Goal: Register for event/course

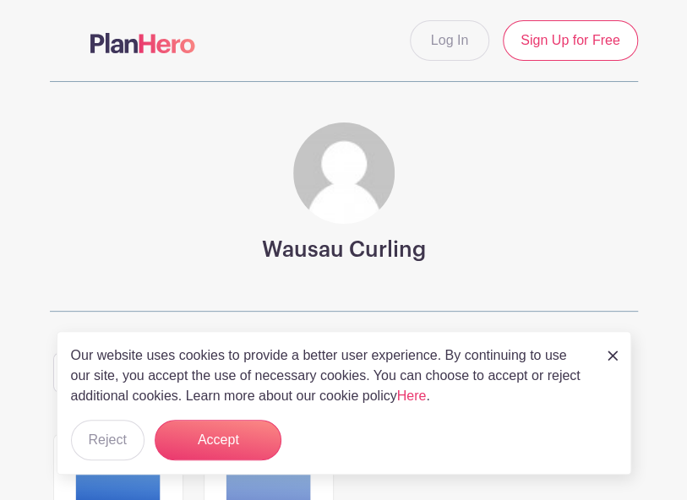
click at [609, 359] on img at bounding box center [613, 356] width 10 height 10
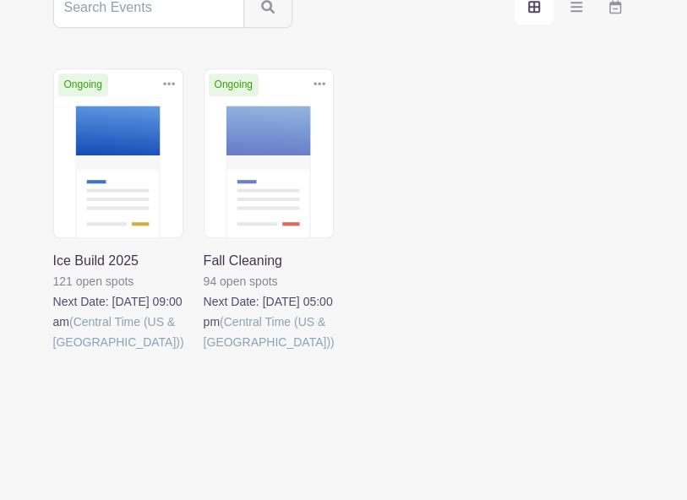
scroll to position [368, 0]
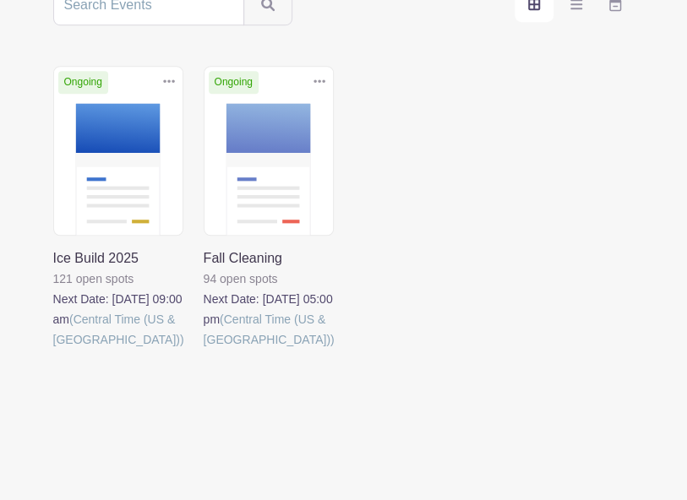
click at [204, 350] on link at bounding box center [204, 350] width 0 height 0
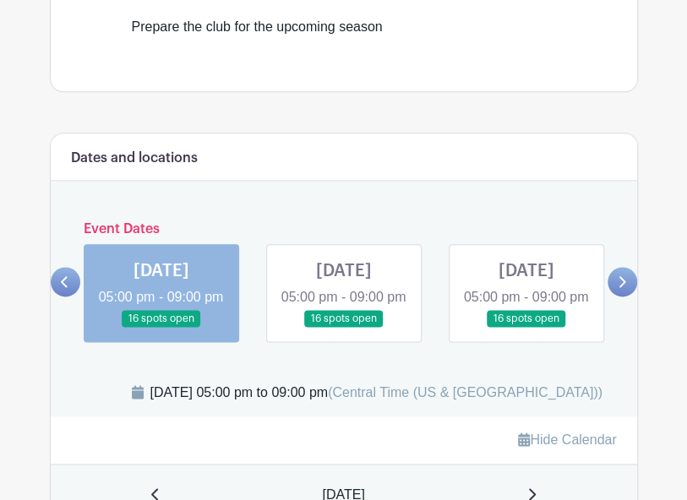
scroll to position [592, 0]
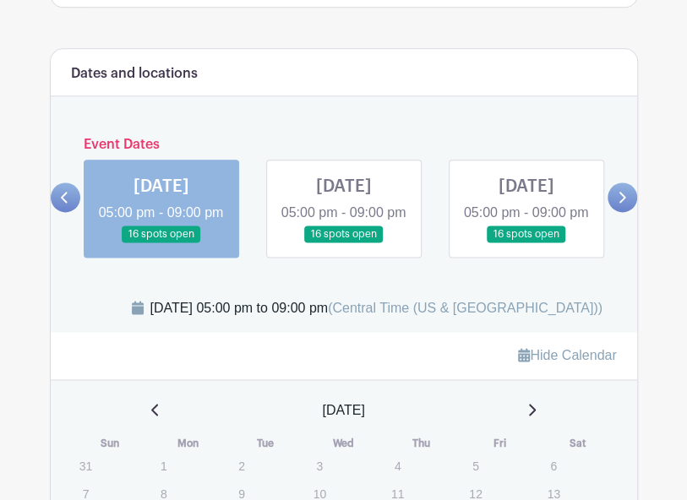
click at [620, 212] on link at bounding box center [623, 198] width 30 height 30
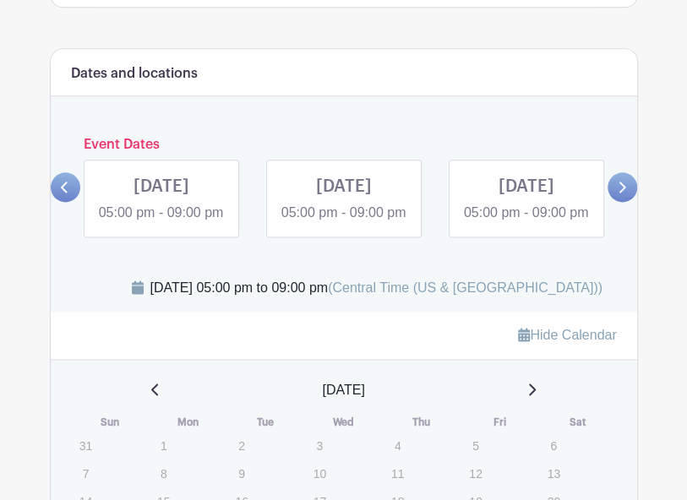
click at [620, 217] on div "Event Dates TUE Sep 23, 2025 05:00 pm - 09:00 pm 16 spots open WED Sep 24, 2025…" at bounding box center [344, 187] width 587 height 101
click at [78, 194] on link at bounding box center [66, 187] width 30 height 30
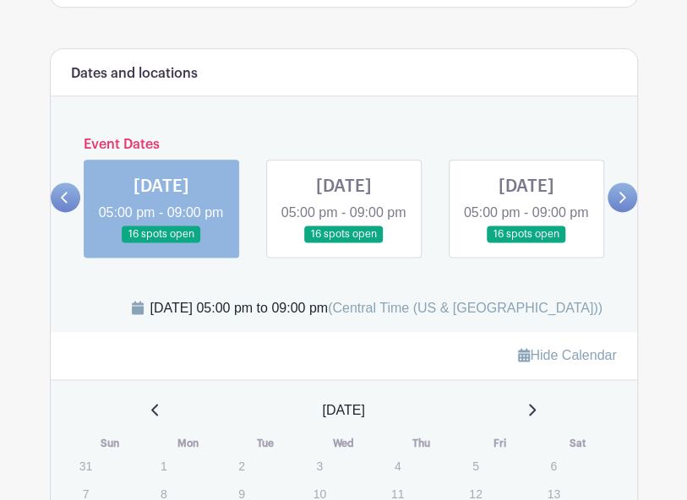
click at [78, 194] on div at bounding box center [66, 198] width 30 height 30
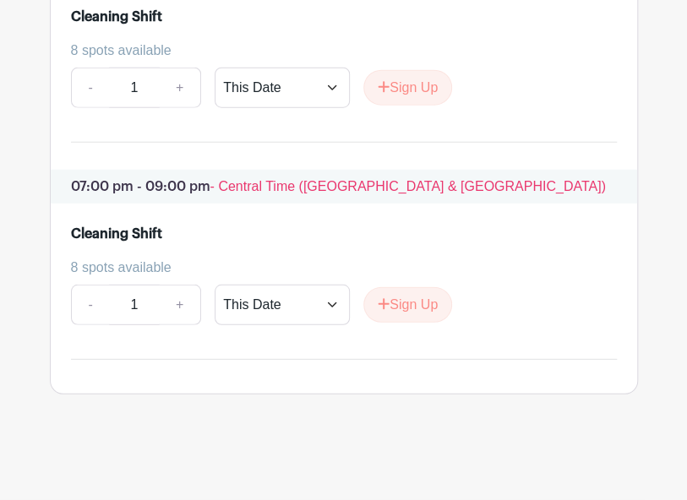
scroll to position [1324, 0]
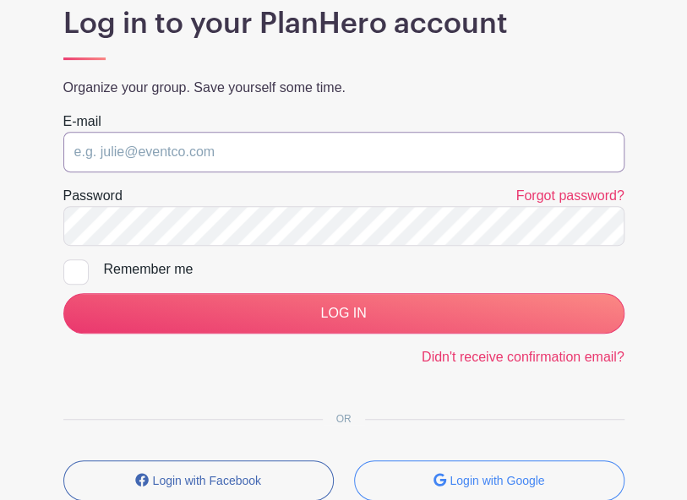
scroll to position [169, 0]
click at [112, 157] on input "email" at bounding box center [343, 152] width 561 height 41
type input "[PERSON_NAME][EMAIL_ADDRESS][PERSON_NAME][DOMAIN_NAME]"
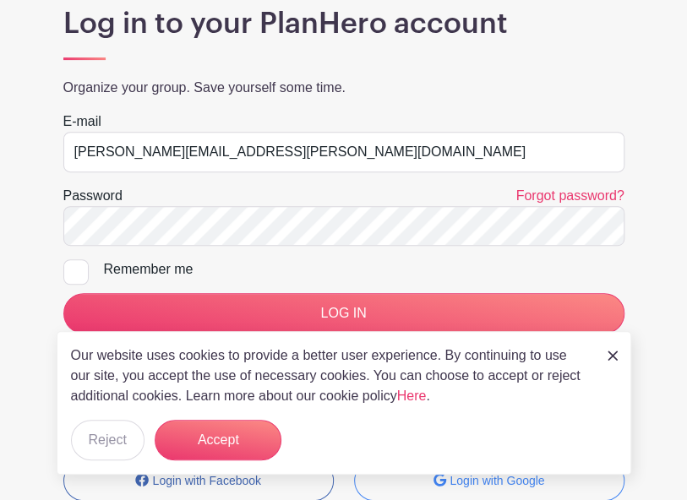
click at [66, 268] on input "Remember me" at bounding box center [68, 264] width 11 height 11
checkbox input "true"
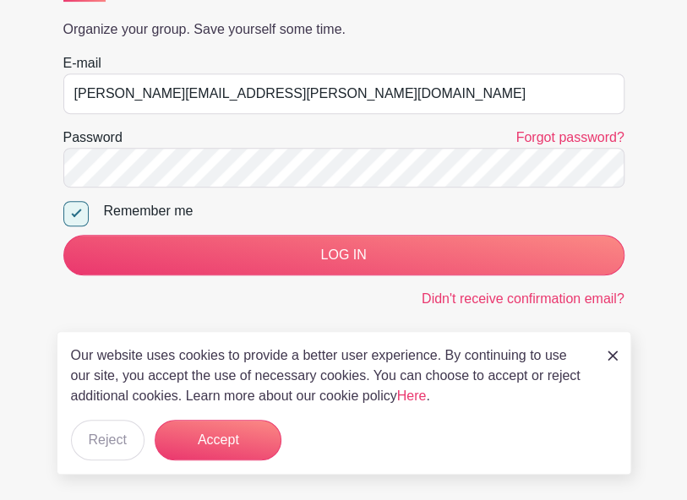
scroll to position [254, 0]
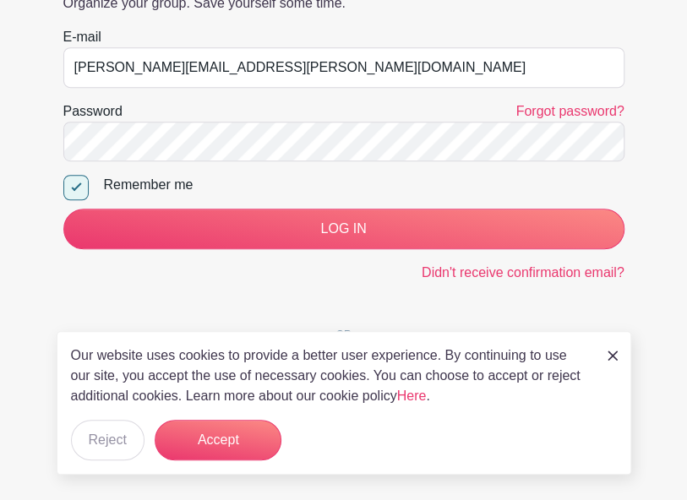
click at [609, 358] on img at bounding box center [613, 356] width 10 height 10
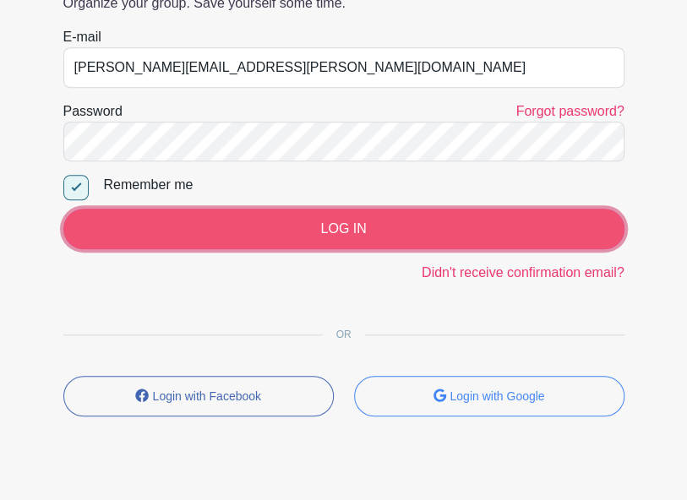
click at [210, 219] on input "LOG IN" at bounding box center [343, 229] width 561 height 41
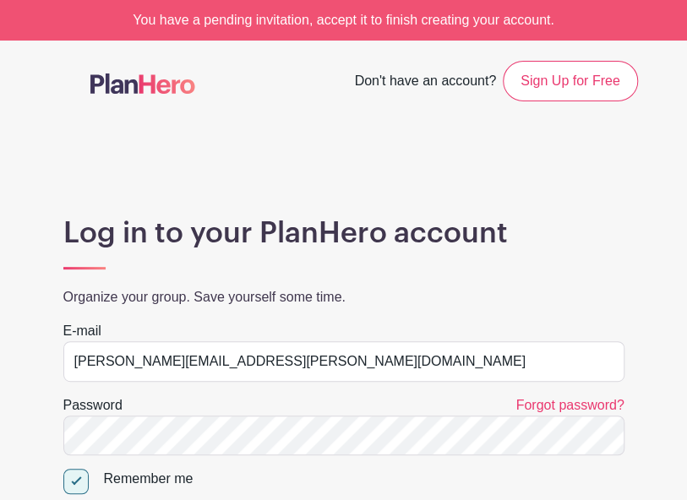
drag, startPoint x: 248, startPoint y: 173, endPoint x: 292, endPoint y: 180, distance: 45.3
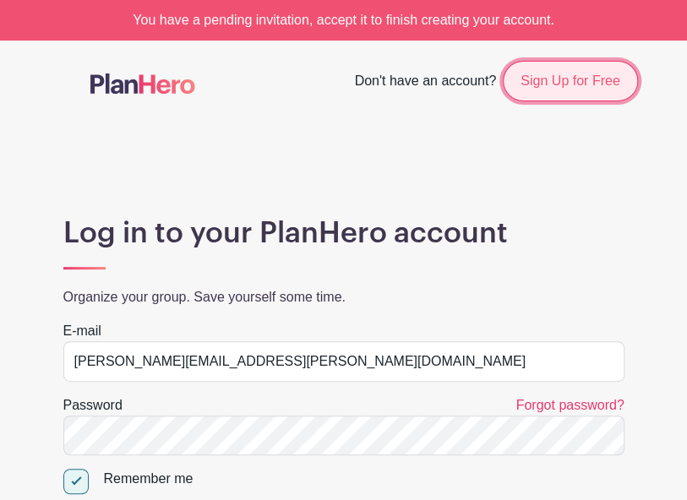
drag, startPoint x: 292, startPoint y: 180, endPoint x: 570, endPoint y: 75, distance: 296.4
click at [570, 75] on link "Sign Up for Free" at bounding box center [570, 81] width 134 height 41
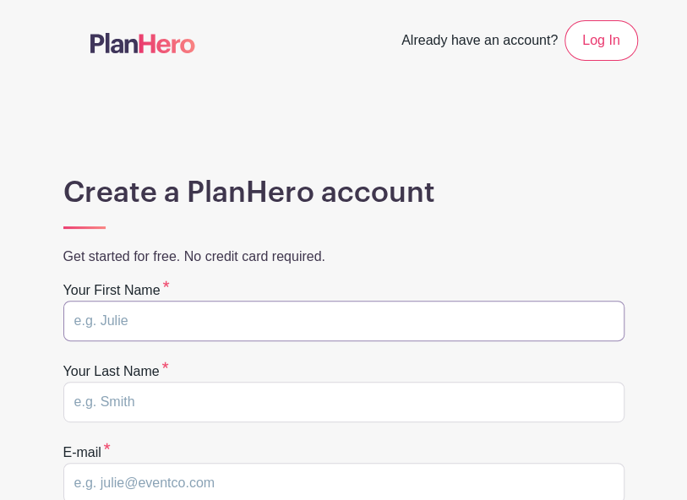
click at [134, 329] on input "text" at bounding box center [343, 321] width 561 height 41
type input "[PERSON_NAME]"
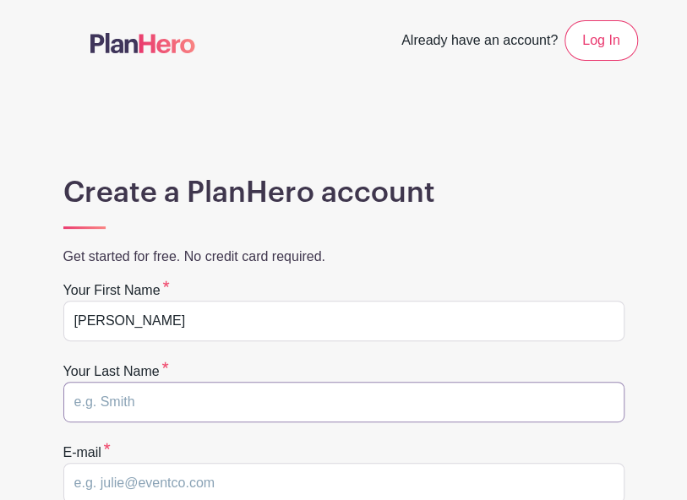
type input "[PERSON_NAME]"
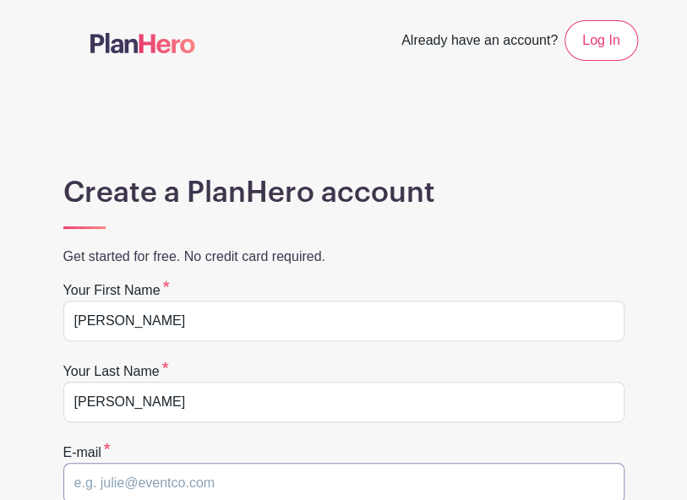
type input "[PERSON_NAME][EMAIL_ADDRESS][PERSON_NAME][DOMAIN_NAME]"
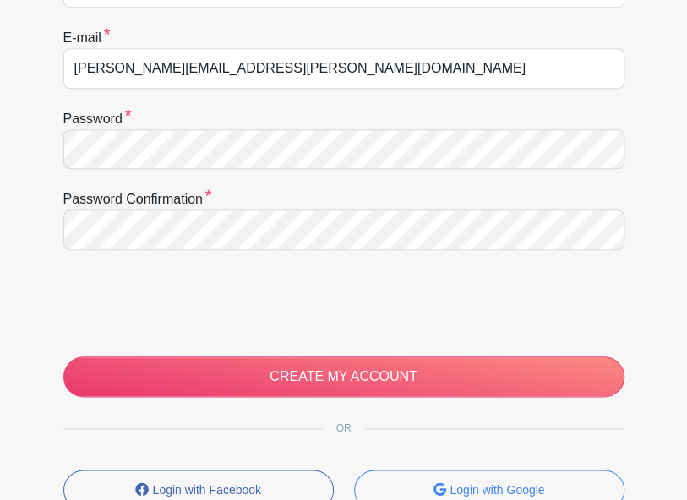
scroll to position [423, 0]
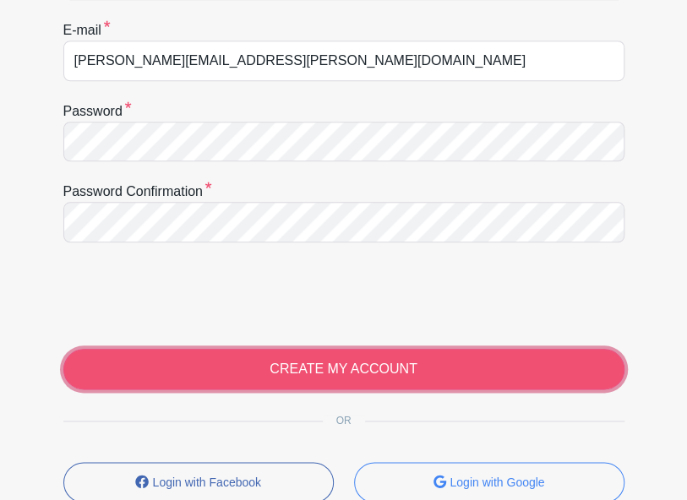
click at [304, 377] on input "CREATE MY ACCOUNT" at bounding box center [343, 369] width 561 height 41
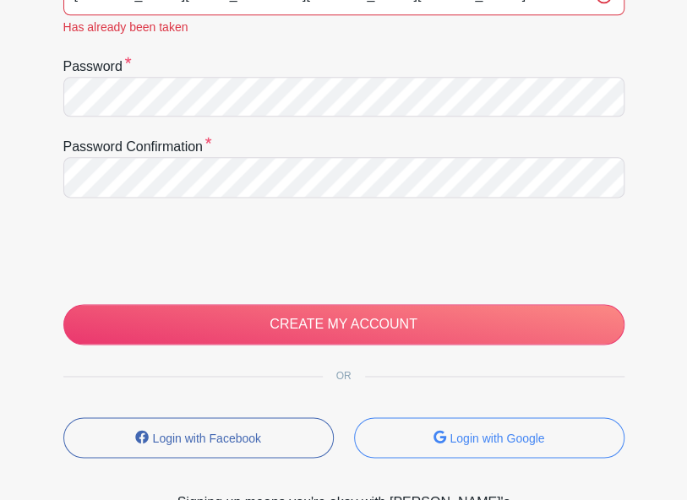
scroll to position [592, 0]
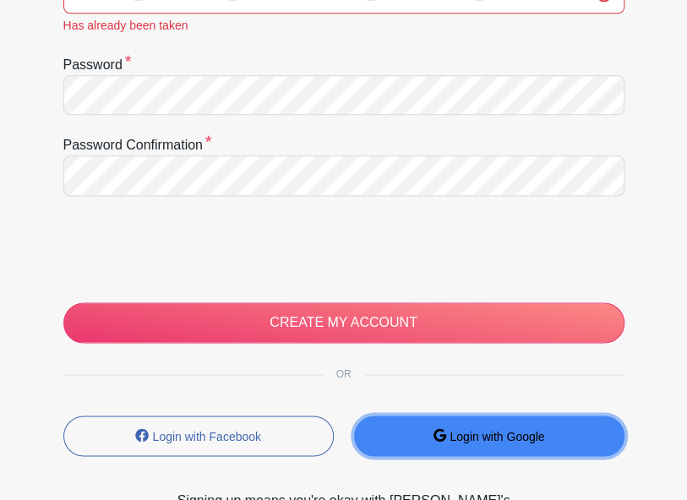
click at [390, 433] on button "Login with Google" at bounding box center [489, 436] width 270 height 41
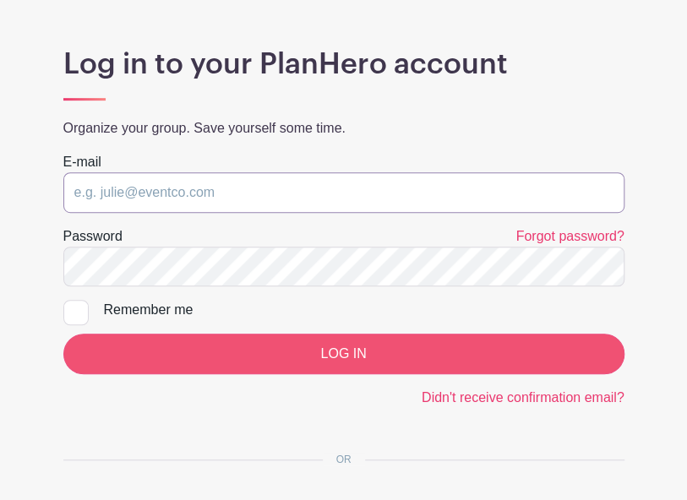
type input "[PERSON_NAME][EMAIL_ADDRESS][PERSON_NAME][DOMAIN_NAME]"
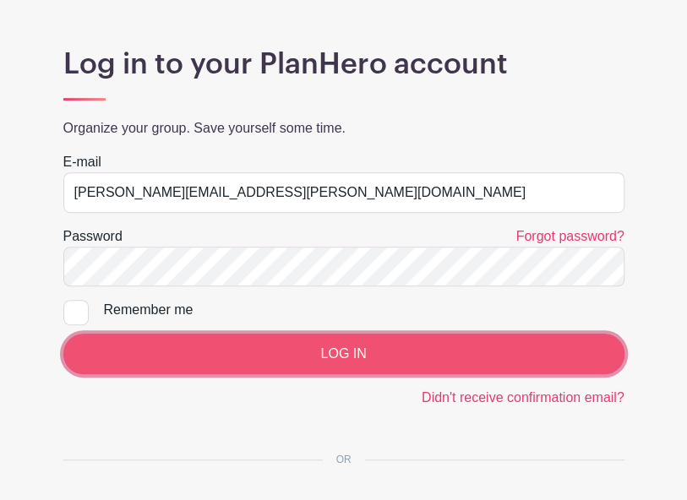
click at [375, 359] on input "LOG IN" at bounding box center [343, 354] width 561 height 41
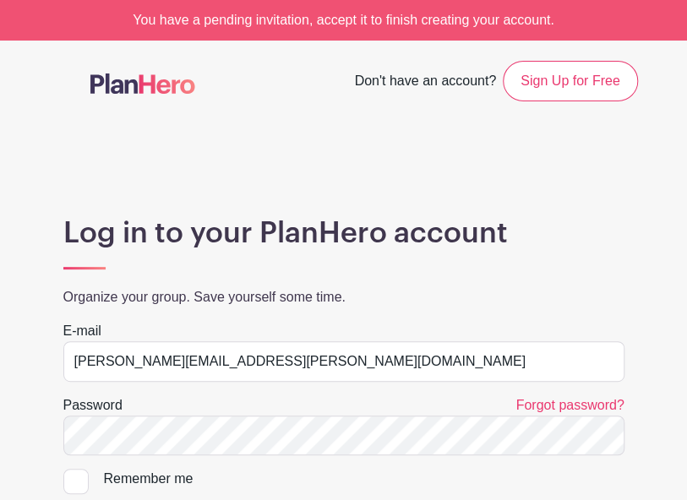
click at [297, 24] on div "You have a pending invitation, accept it to finish creating your account." at bounding box center [343, 20] width 687 height 41
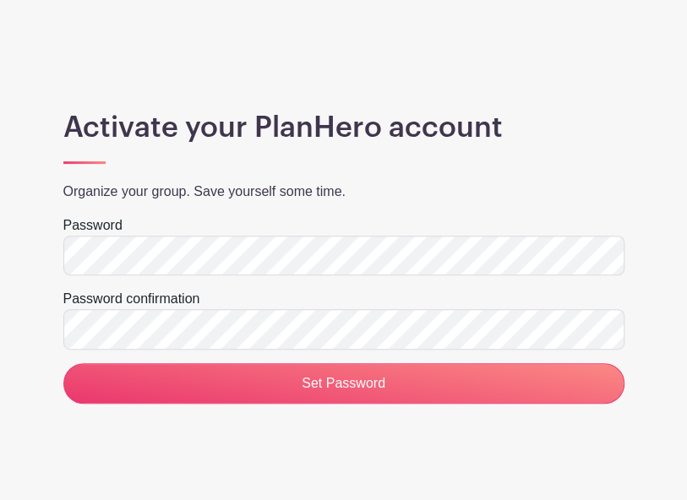
scroll to position [69, 0]
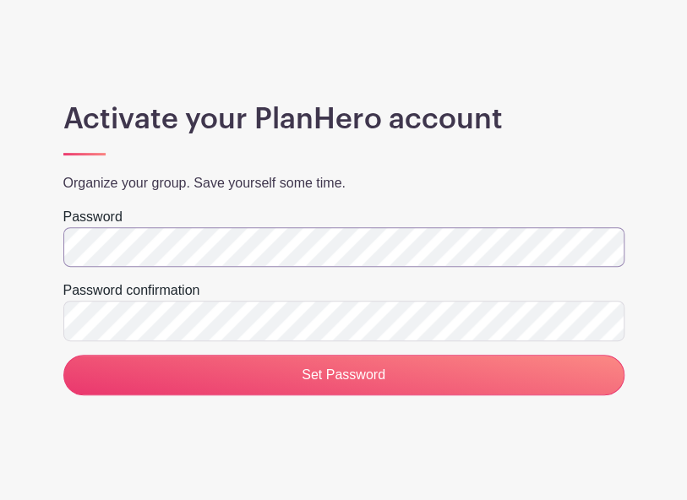
click at [0, 266] on html "Loading... Activate your PlanHero account Organize your group. Save yourself so…" at bounding box center [343, 216] width 687 height 570
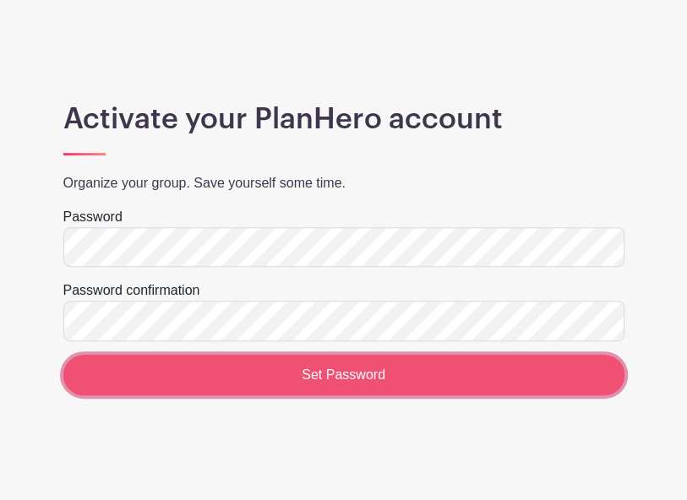
click at [301, 373] on input "Set Password" at bounding box center [343, 375] width 561 height 41
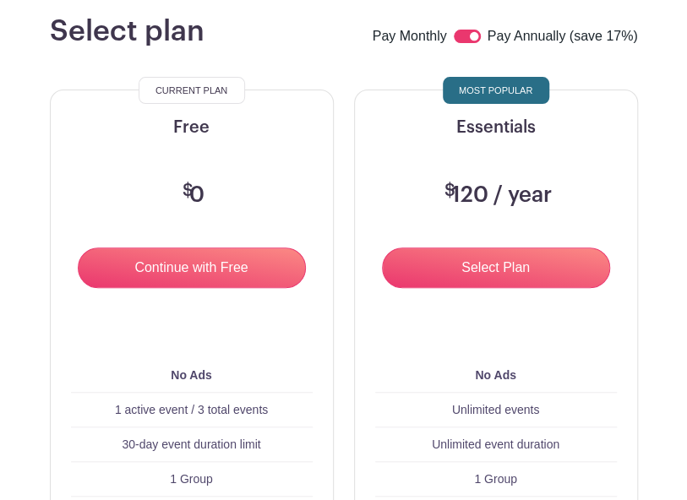
scroll to position [169, 0]
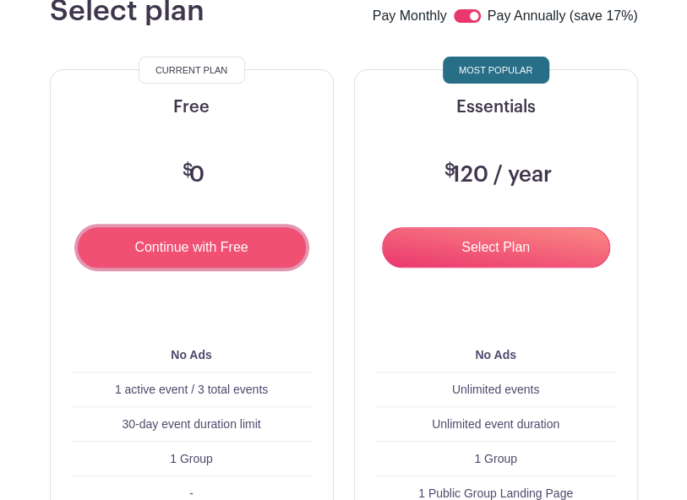
click at [214, 250] on input "Continue with Free" at bounding box center [192, 247] width 228 height 41
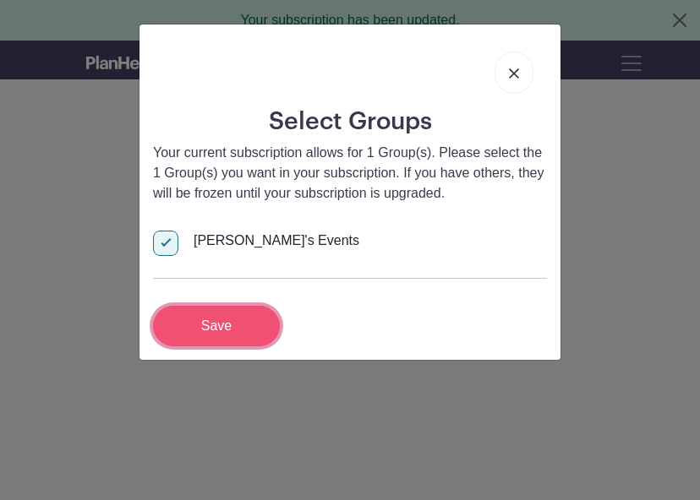
click at [226, 317] on input "Save" at bounding box center [216, 326] width 127 height 41
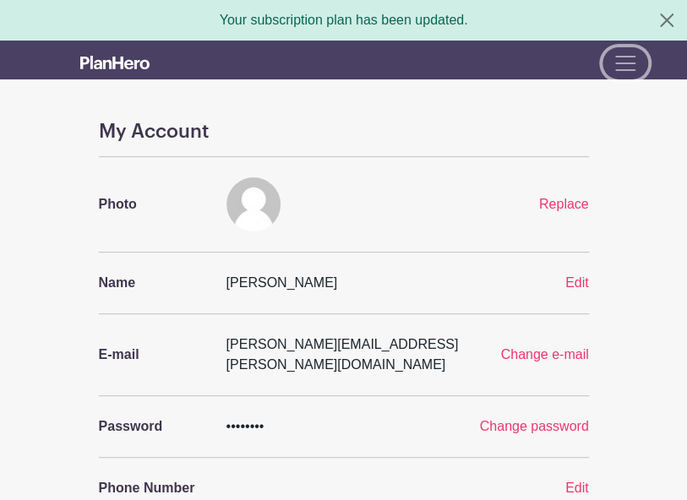
click at [622, 69] on span "Toggle navigation" at bounding box center [625, 63] width 25 height 25
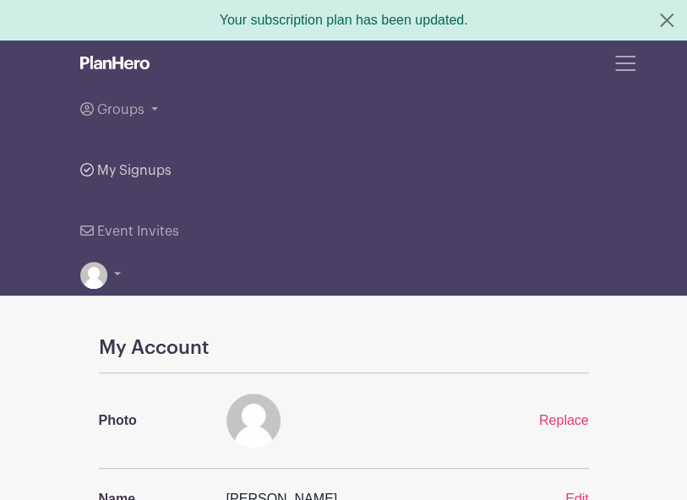
click at [115, 170] on span "My Signups" at bounding box center [134, 171] width 74 height 14
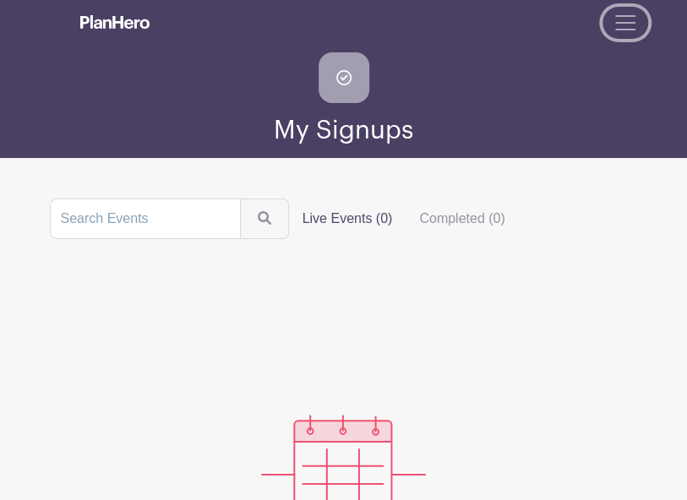
click at [614, 19] on span "Toggle navigation" at bounding box center [625, 22] width 25 height 25
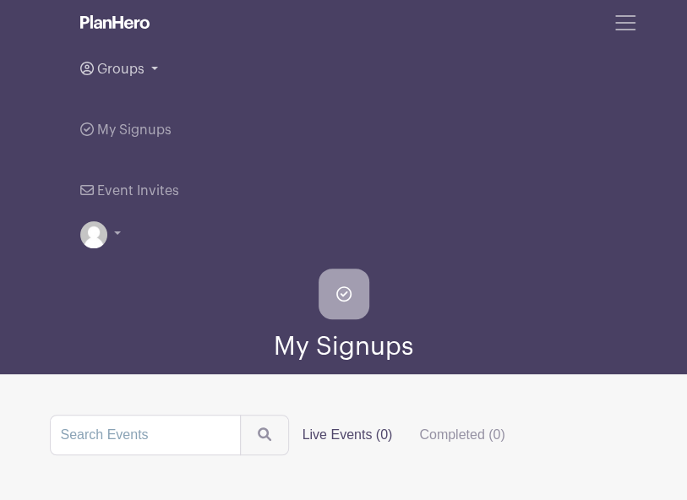
click at [130, 70] on span "Groups" at bounding box center [120, 70] width 47 height 14
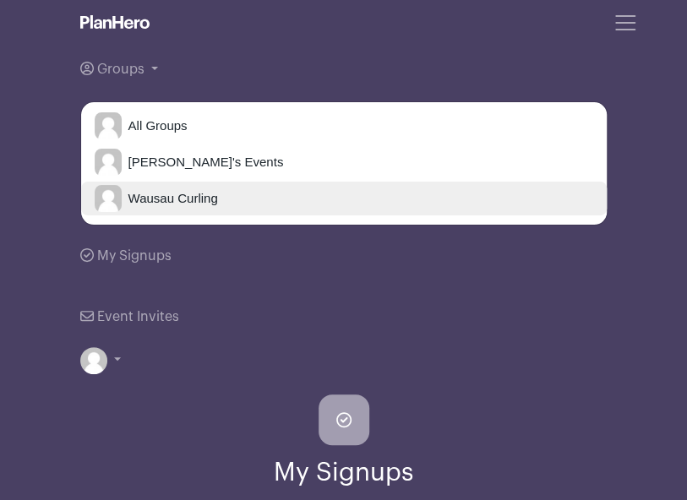
click at [124, 193] on span "Wausau Curling" at bounding box center [170, 198] width 96 height 19
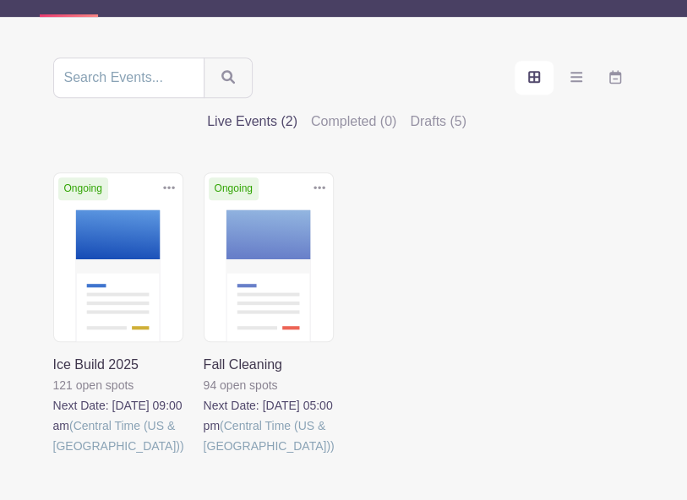
scroll to position [338, 0]
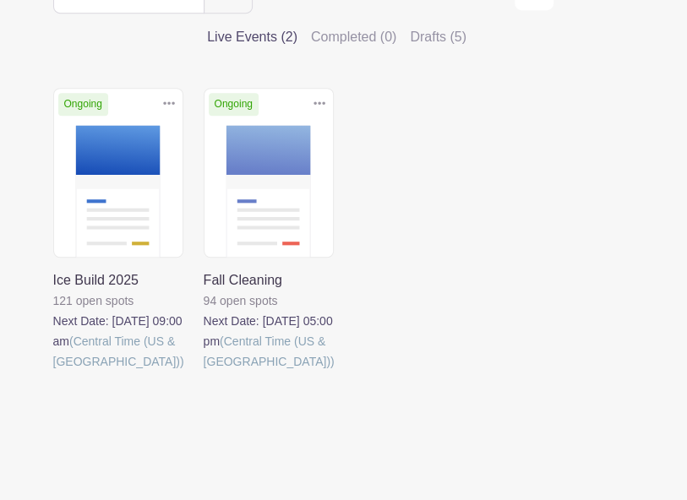
click at [53, 372] on link at bounding box center [53, 372] width 0 height 0
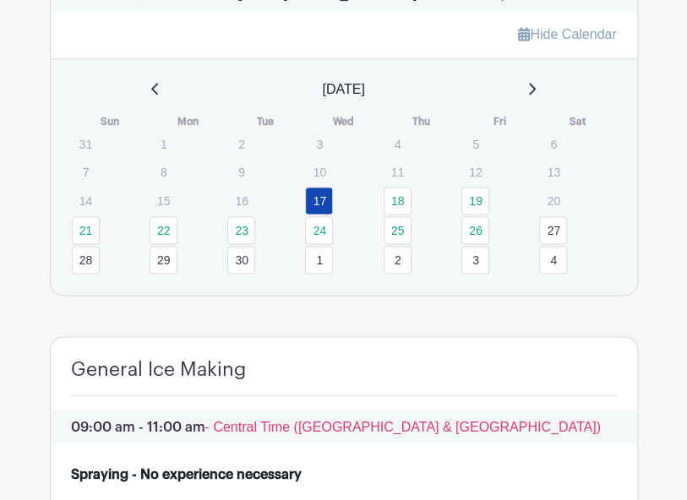
scroll to position [761, 0]
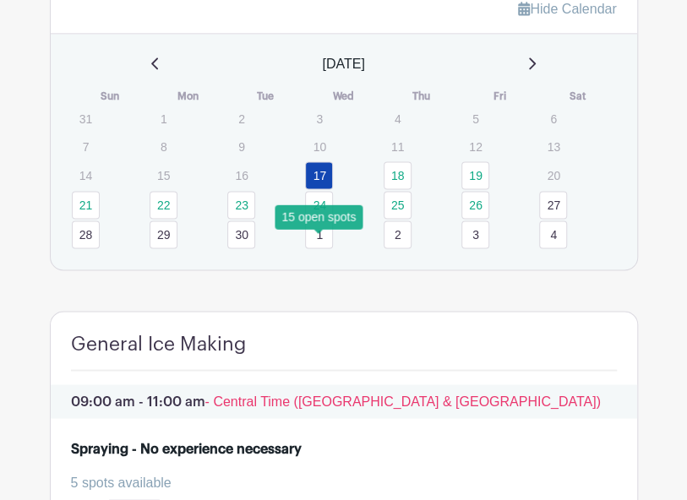
click at [319, 219] on link "24" at bounding box center [319, 205] width 28 height 28
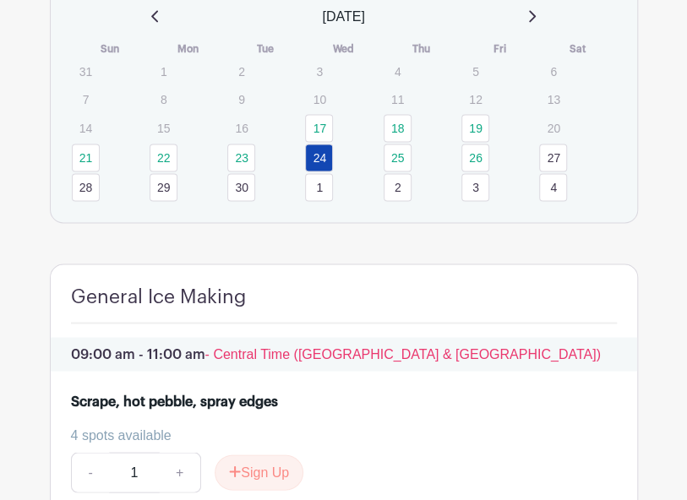
scroll to position [760, 0]
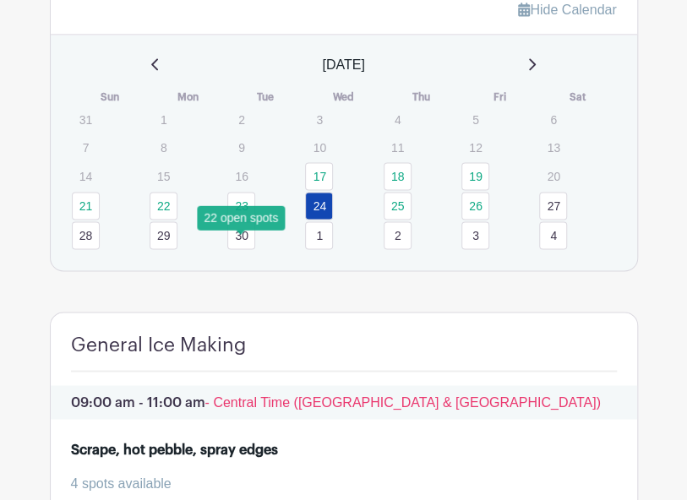
click at [238, 220] on link "23" at bounding box center [241, 206] width 28 height 28
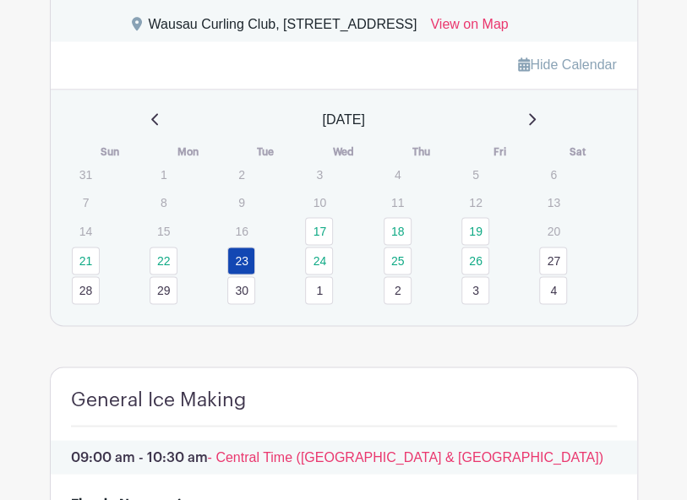
scroll to position [675, 0]
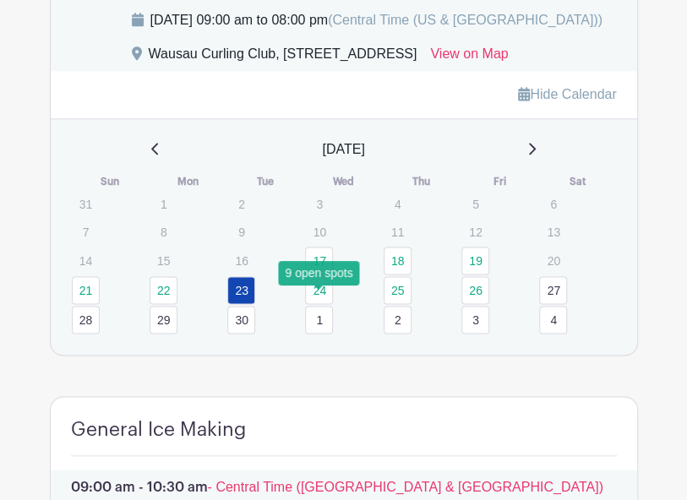
click at [321, 275] on link "17" at bounding box center [319, 261] width 28 height 28
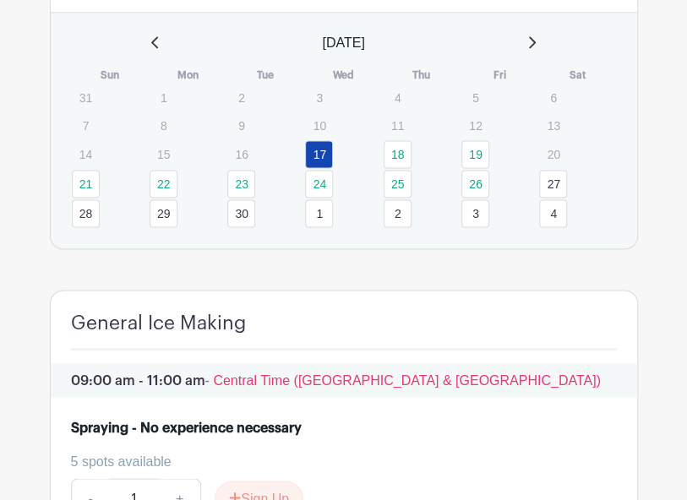
scroll to position [760, 0]
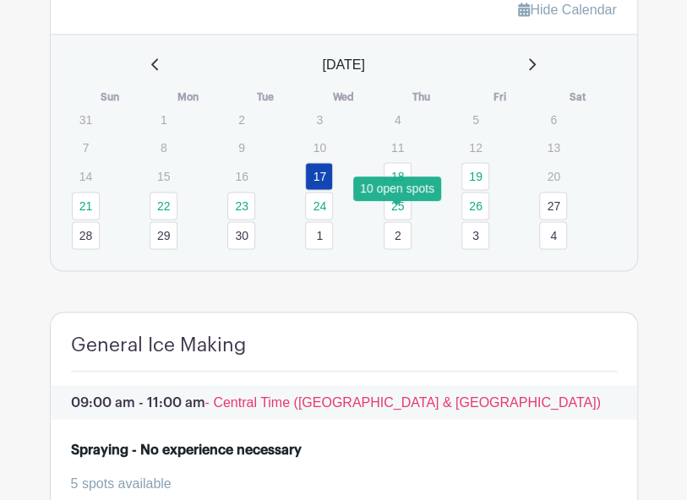
click at [401, 190] on link "18" at bounding box center [398, 176] width 28 height 28
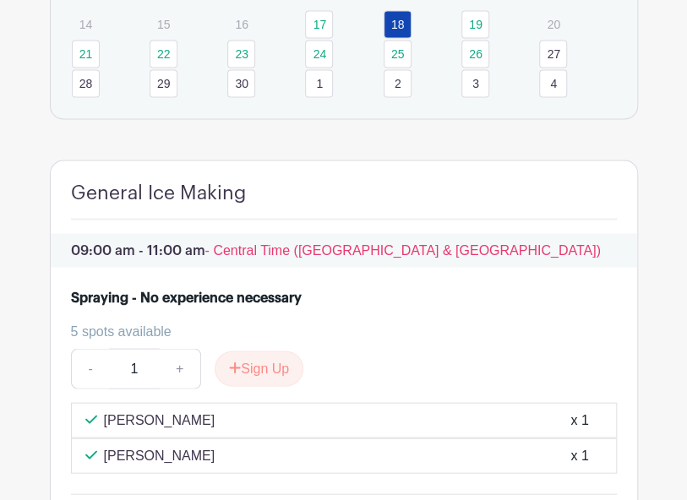
scroll to position [760, 0]
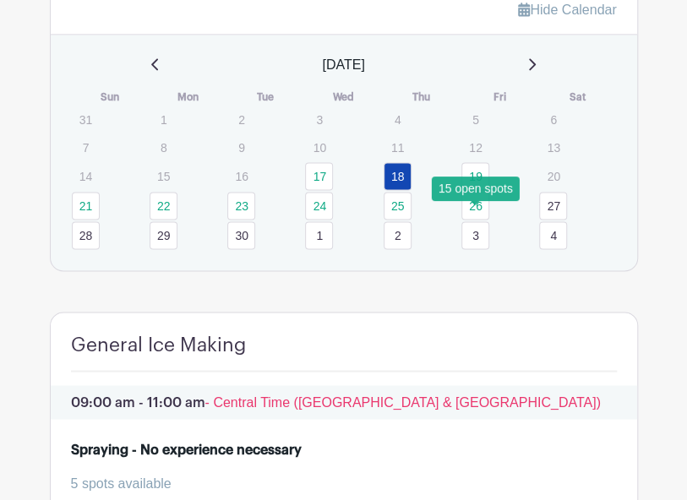
click at [478, 190] on link "19" at bounding box center [475, 176] width 28 height 28
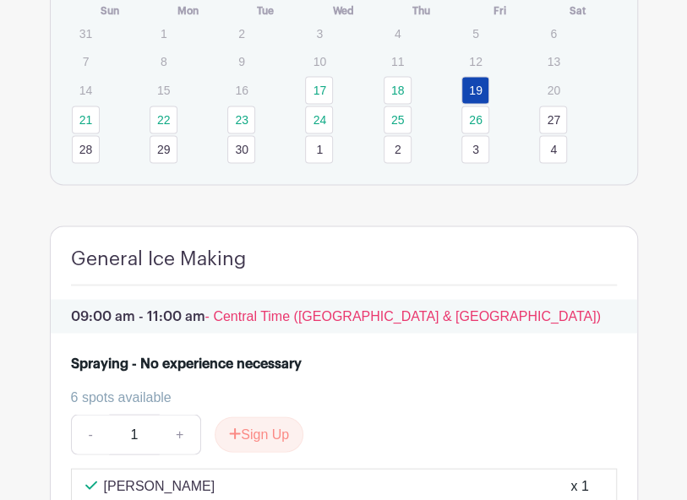
scroll to position [844, 0]
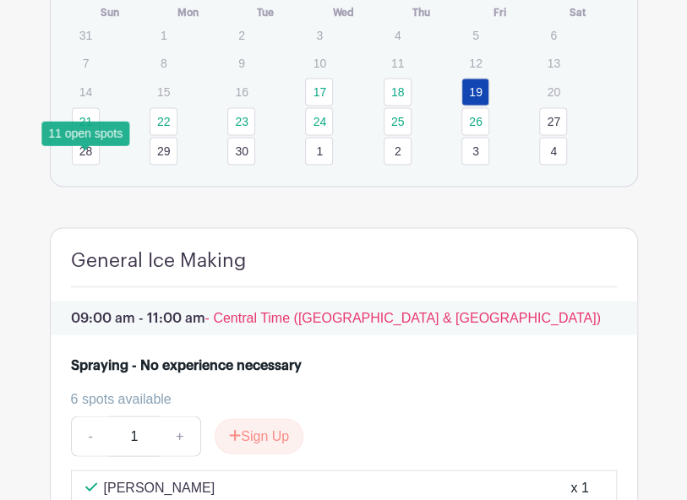
click at [82, 135] on link "21" at bounding box center [86, 121] width 28 height 28
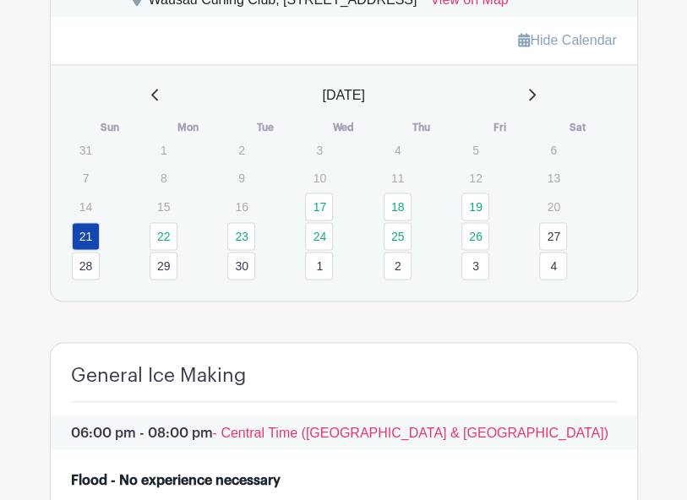
scroll to position [712, 0]
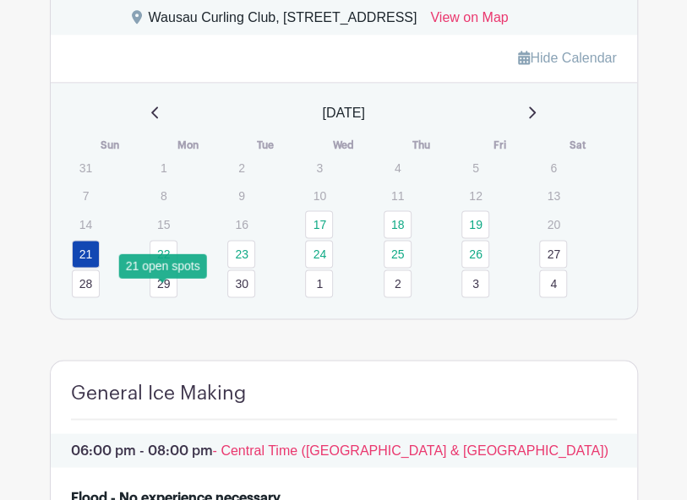
click at [162, 268] on link "22" at bounding box center [164, 254] width 28 height 28
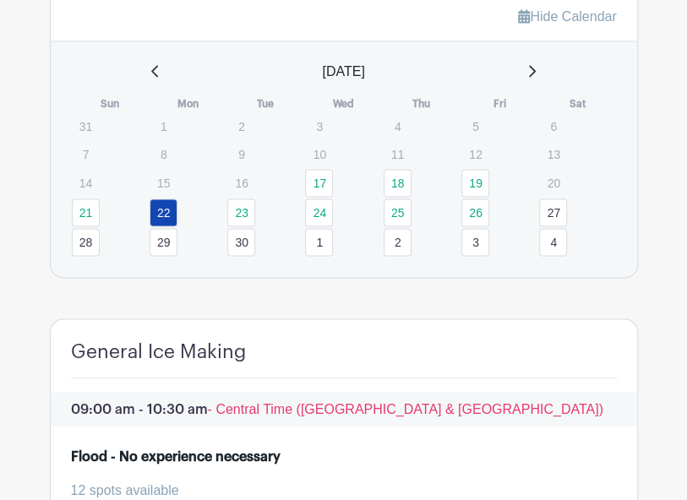
scroll to position [745, 0]
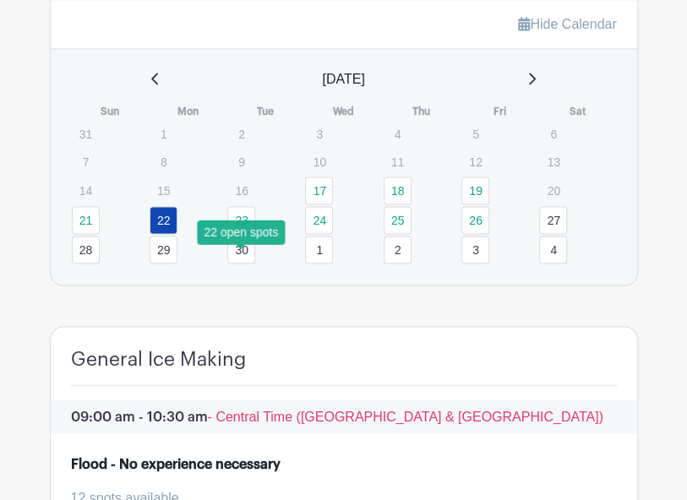
click at [242, 234] on link "23" at bounding box center [241, 220] width 28 height 28
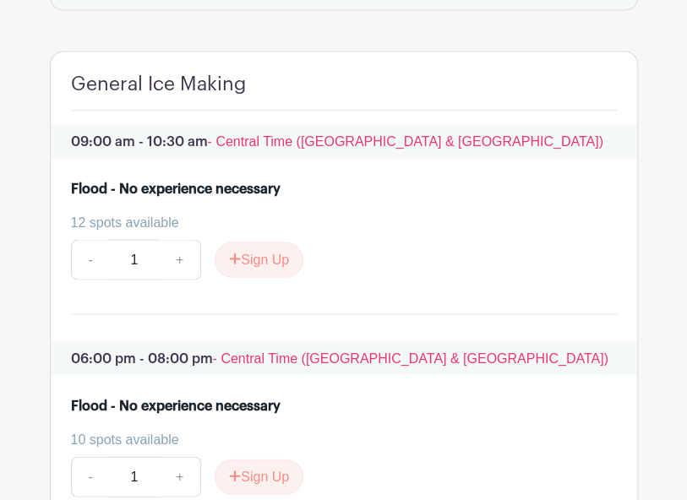
scroll to position [999, 0]
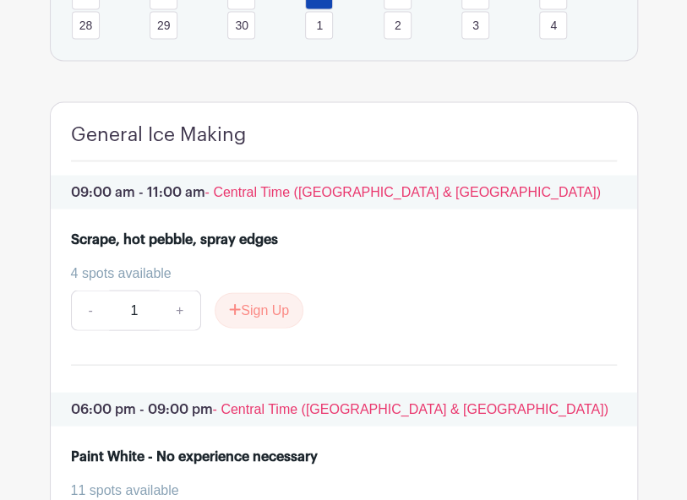
scroll to position [914, 0]
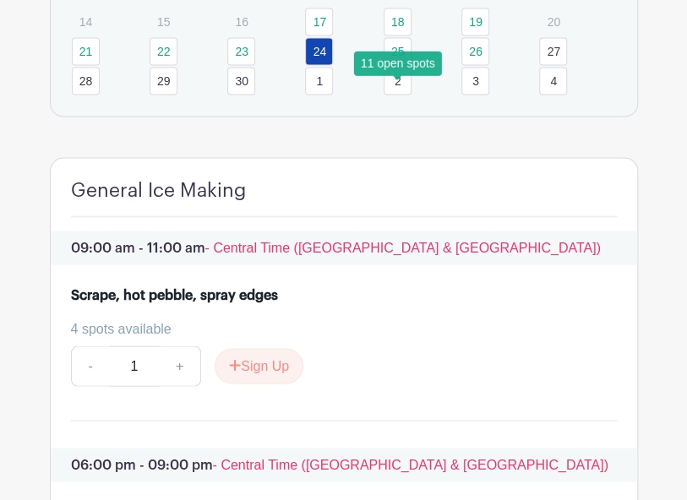
click at [396, 65] on link "25" at bounding box center [398, 51] width 28 height 28
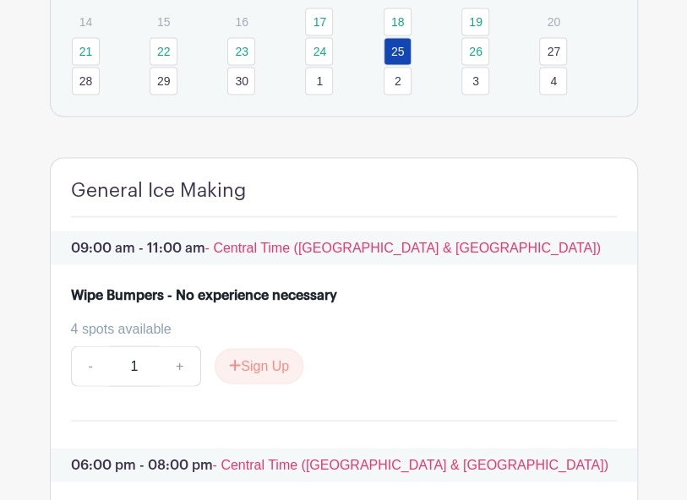
scroll to position [745, 0]
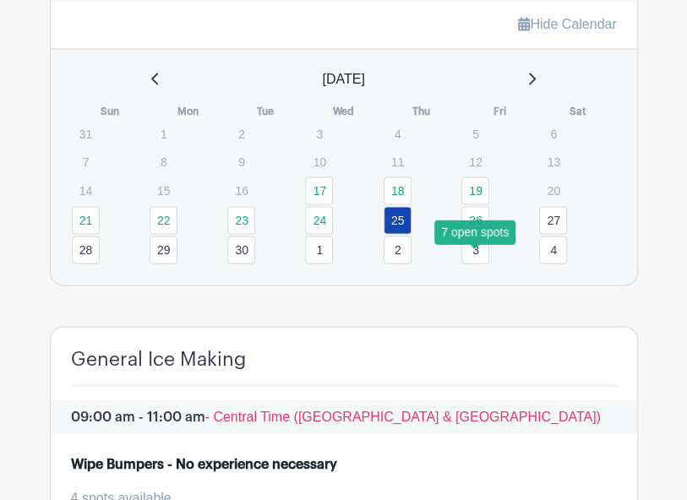
click at [473, 234] on link "26" at bounding box center [475, 220] width 28 height 28
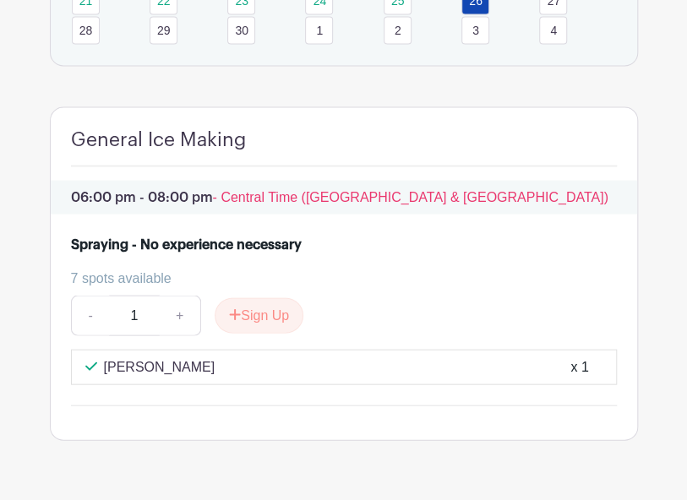
scroll to position [881, 0]
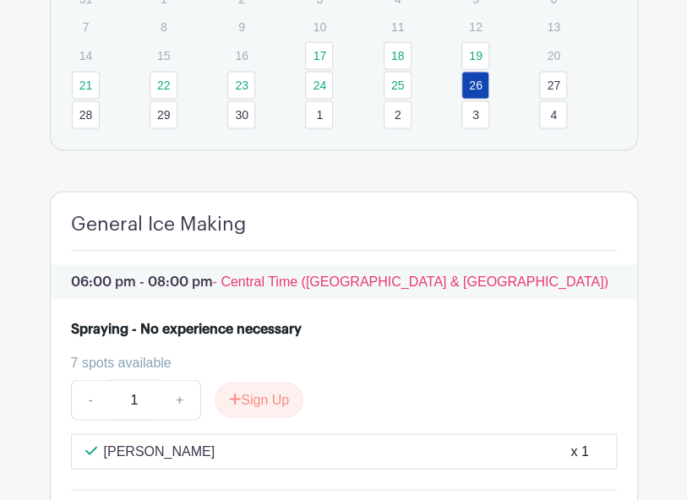
click at [556, 99] on link "27" at bounding box center [553, 85] width 28 height 28
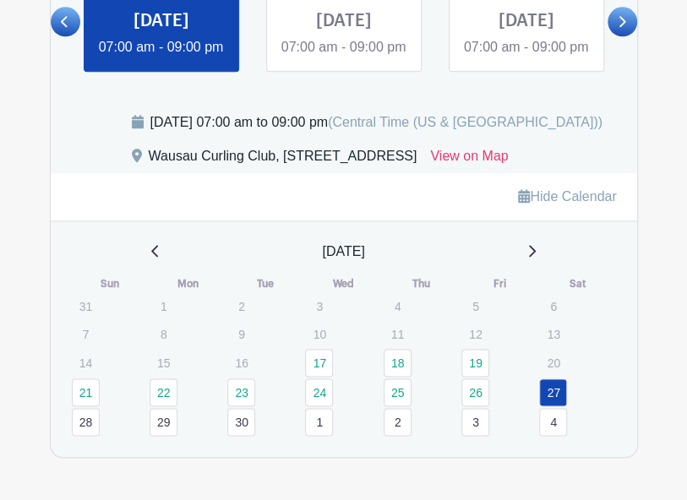
scroll to position [658, 0]
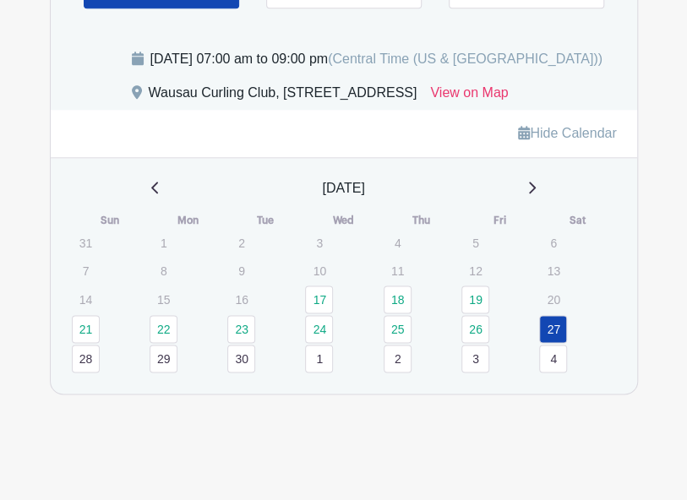
click at [85, 358] on link "28" at bounding box center [86, 359] width 28 height 28
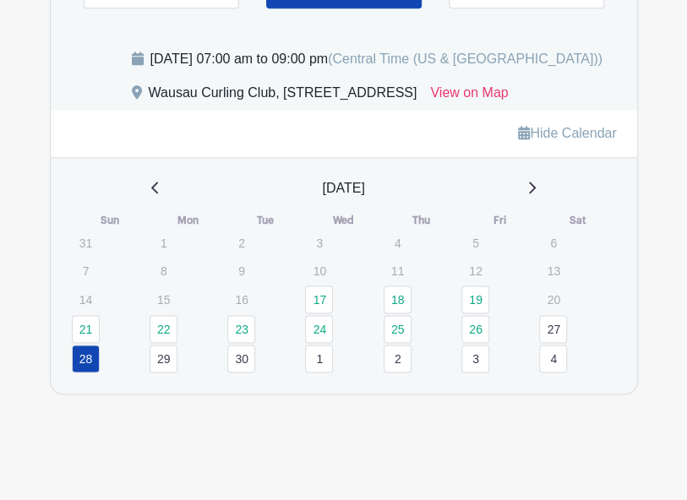
click at [157, 360] on link "29" at bounding box center [164, 359] width 28 height 28
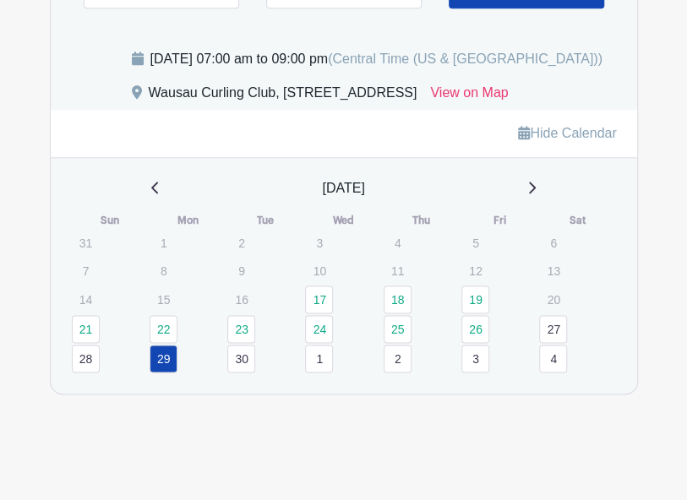
click at [536, 190] on icon at bounding box center [531, 188] width 8 height 14
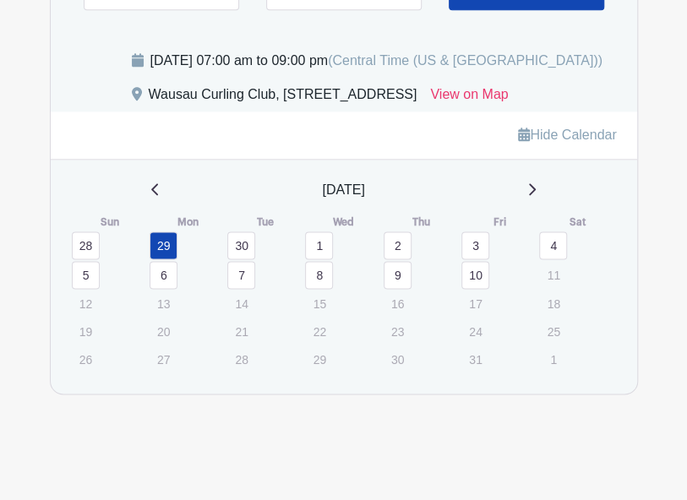
click at [403, 274] on link "9" at bounding box center [398, 275] width 28 height 28
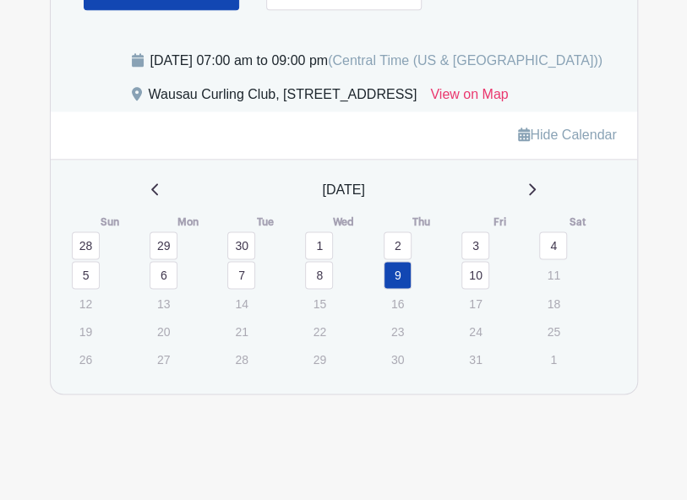
click at [163, 188] on div "[DATE]" at bounding box center [344, 190] width 546 height 20
click at [151, 192] on icon at bounding box center [154, 189] width 7 height 12
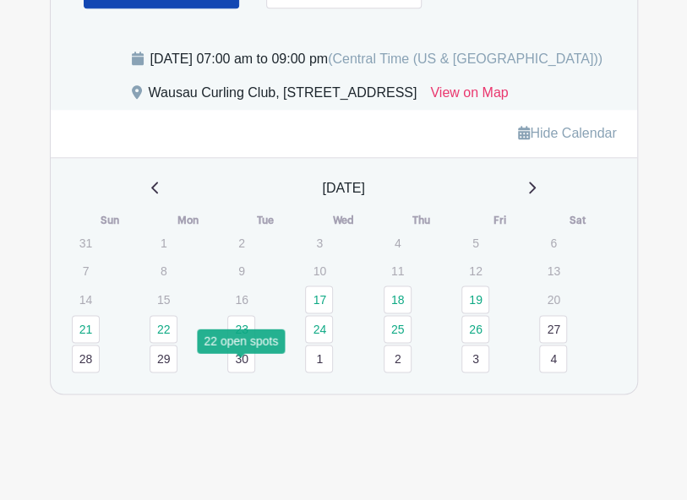
click at [238, 334] on link "23" at bounding box center [241, 329] width 28 height 28
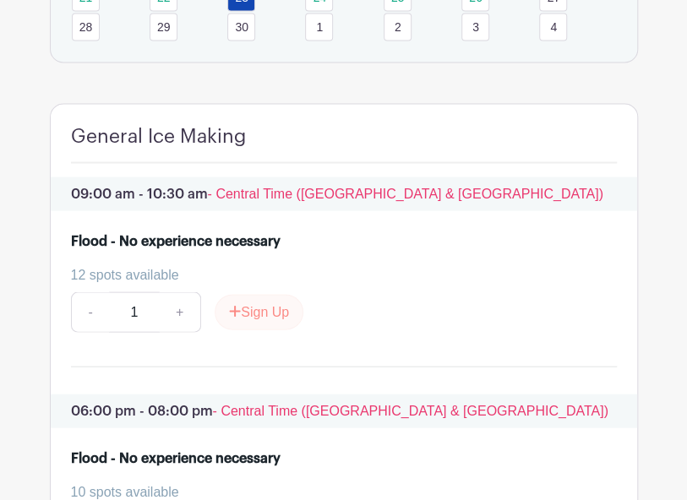
scroll to position [910, 0]
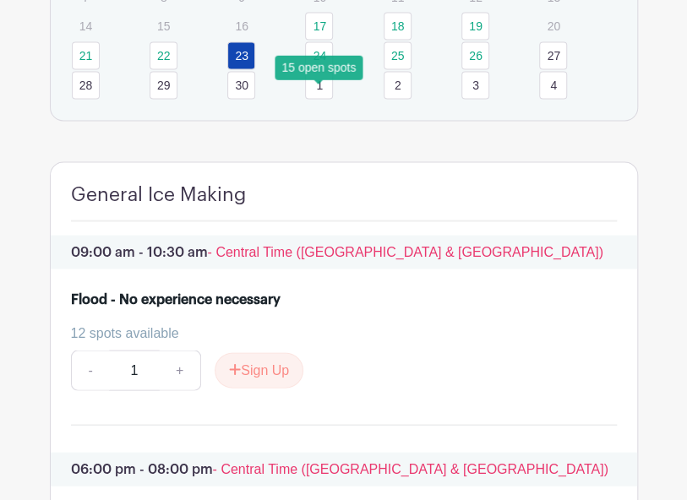
click at [319, 69] on link "24" at bounding box center [319, 55] width 28 height 28
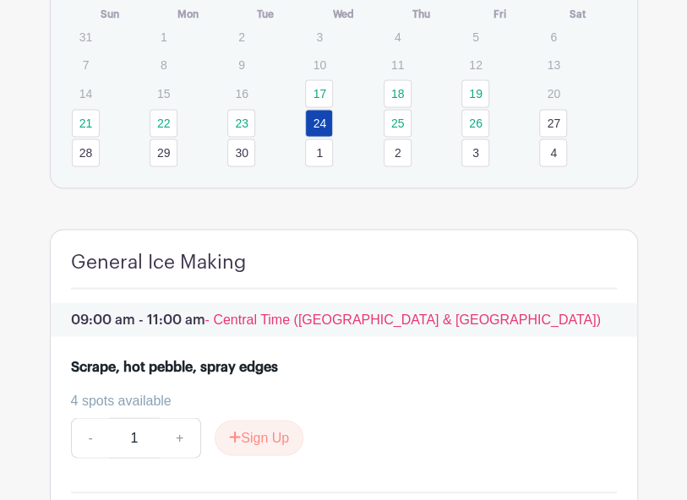
scroll to position [741, 0]
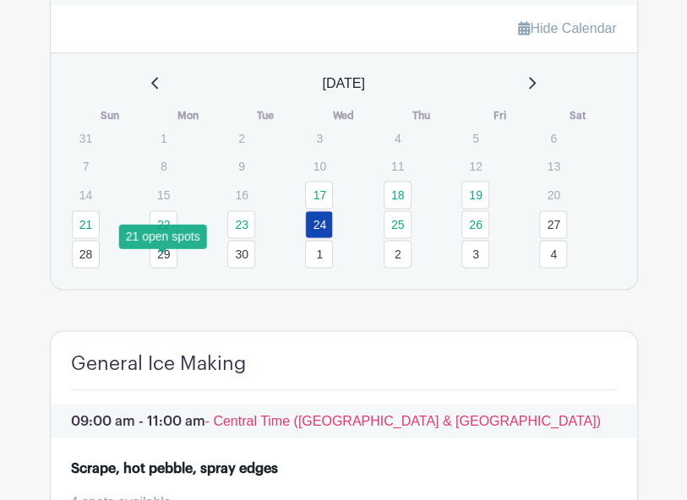
click at [170, 238] on link "22" at bounding box center [164, 224] width 28 height 28
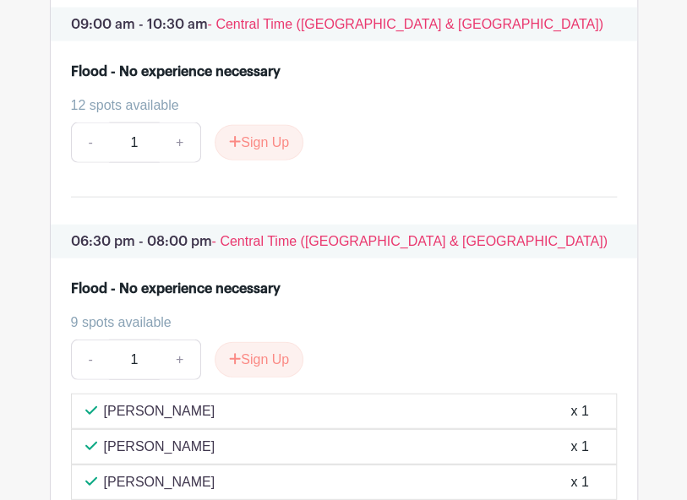
scroll to position [1079, 0]
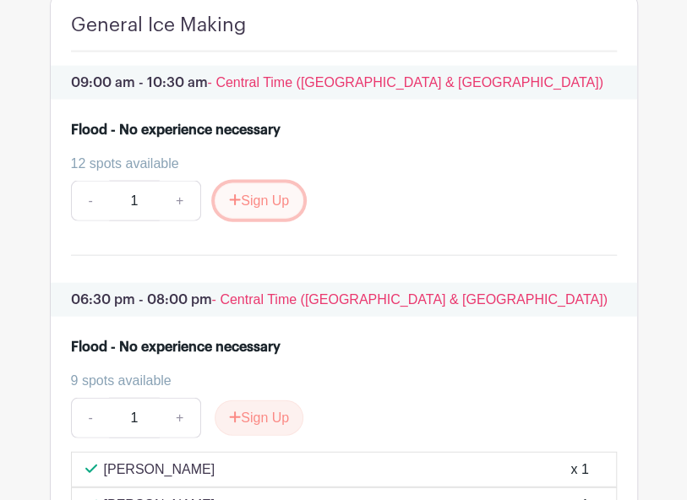
click at [245, 219] on button "Sign Up" at bounding box center [259, 200] width 89 height 35
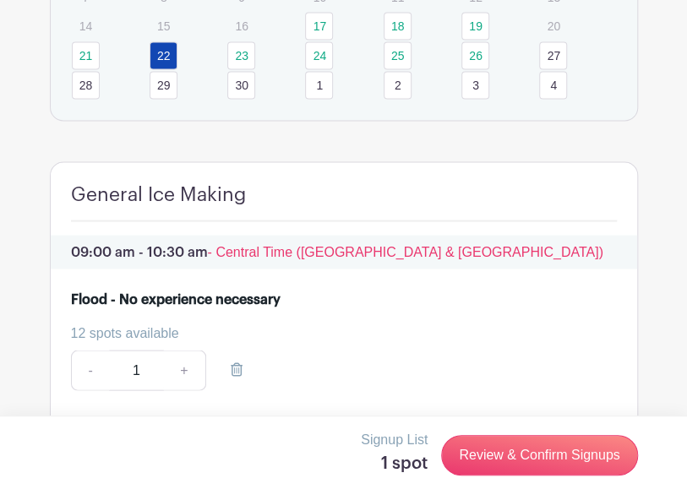
scroll to position [826, 0]
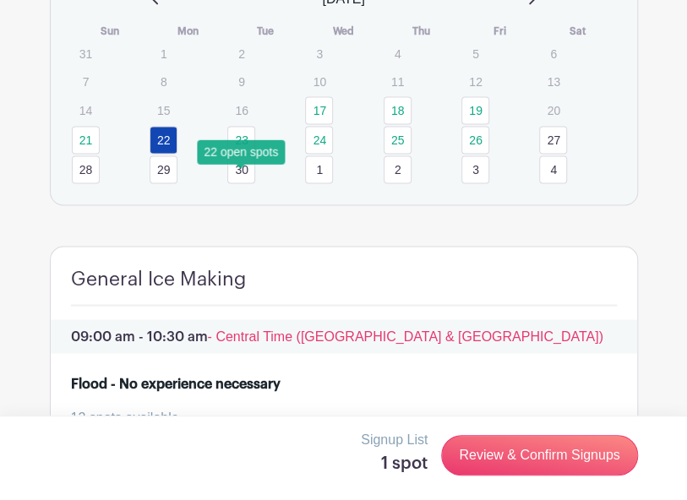
click at [237, 154] on link "23" at bounding box center [241, 140] width 28 height 28
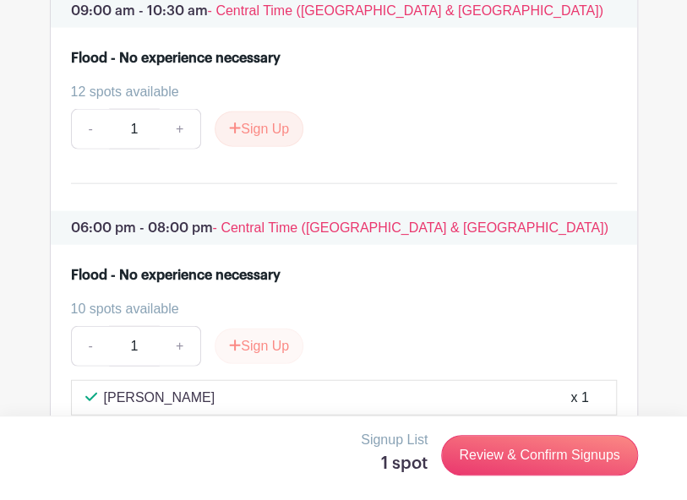
scroll to position [1079, 0]
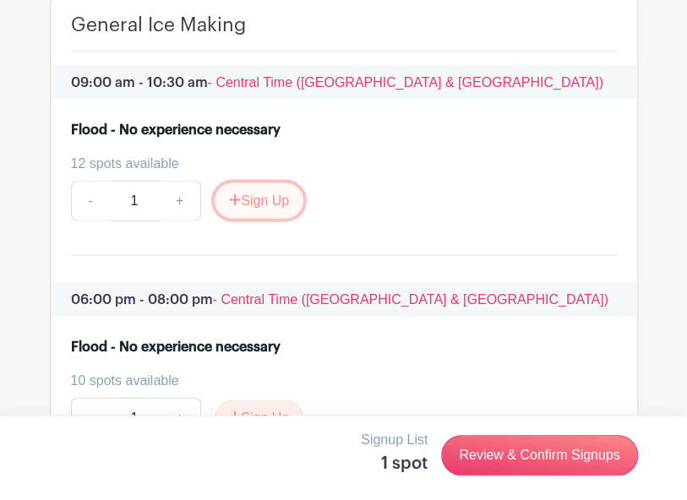
click at [254, 219] on button "Sign Up" at bounding box center [259, 200] width 89 height 35
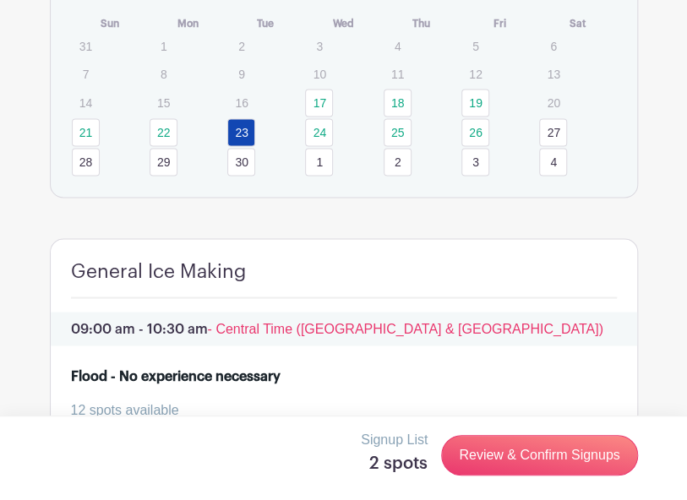
scroll to position [826, 0]
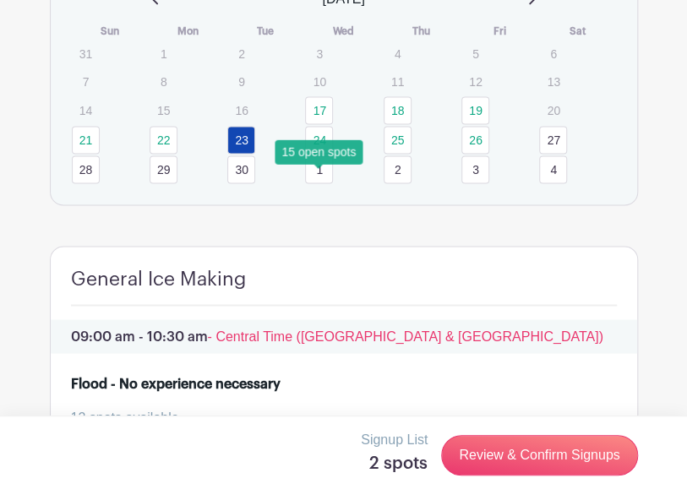
click at [321, 154] on link "24" at bounding box center [319, 140] width 28 height 28
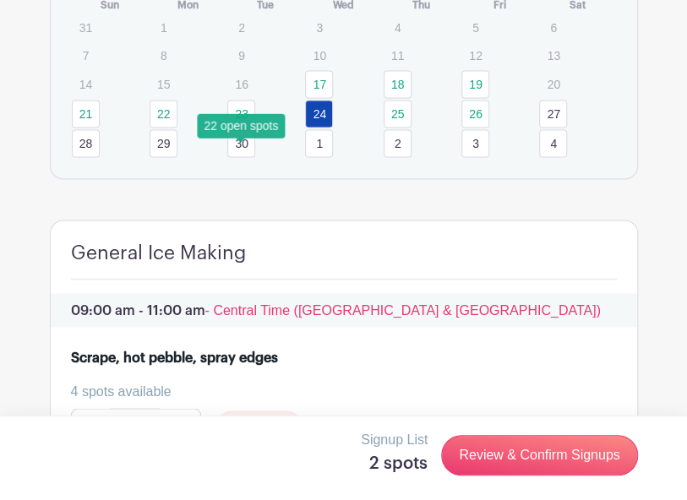
scroll to position [826, 0]
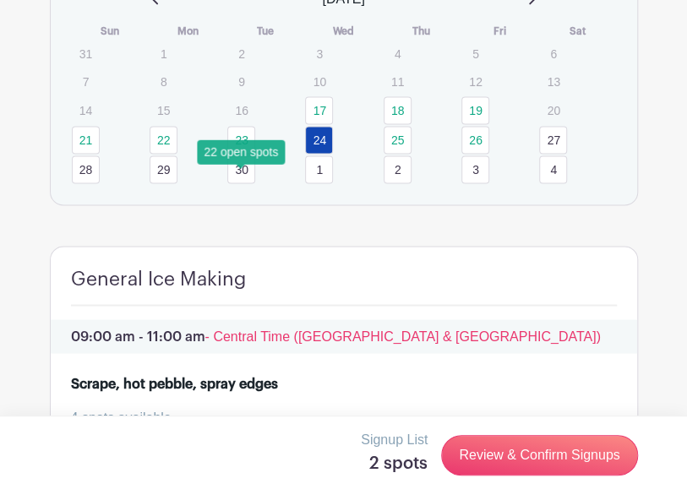
click at [237, 154] on link "23" at bounding box center [241, 140] width 28 height 28
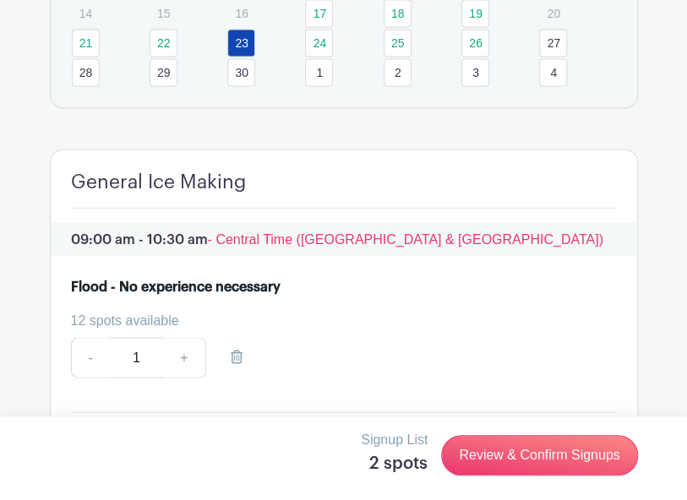
scroll to position [826, 0]
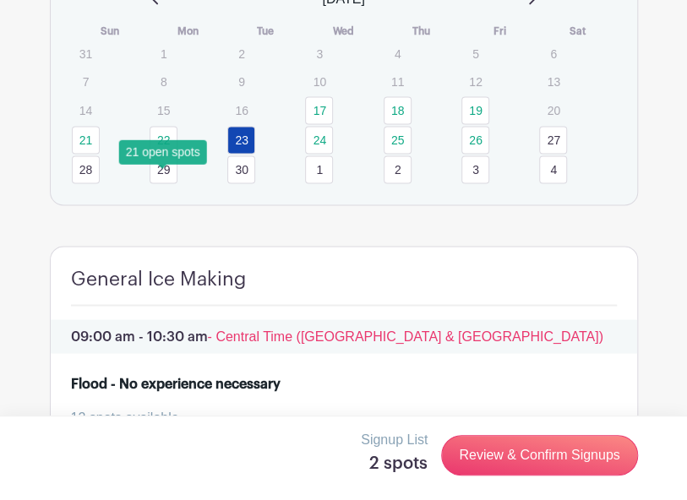
click at [172, 154] on link "22" at bounding box center [164, 140] width 28 height 28
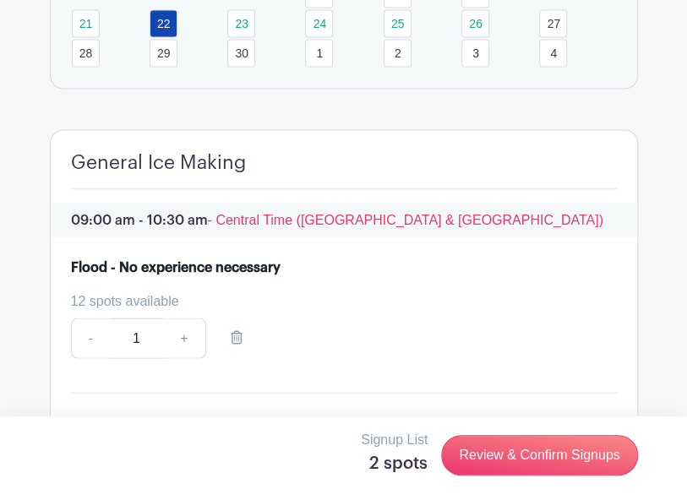
scroll to position [910, 0]
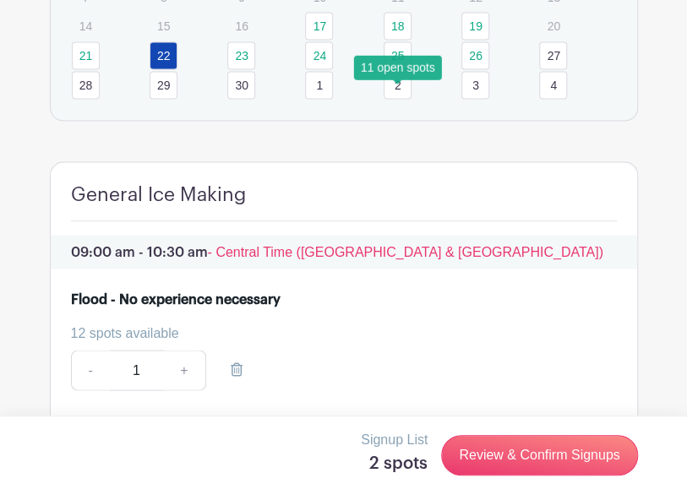
click at [393, 69] on link "25" at bounding box center [398, 55] width 28 height 28
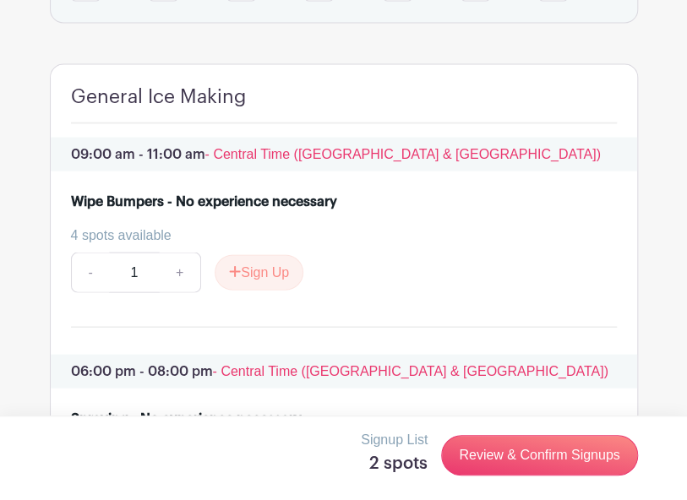
scroll to position [1079, 0]
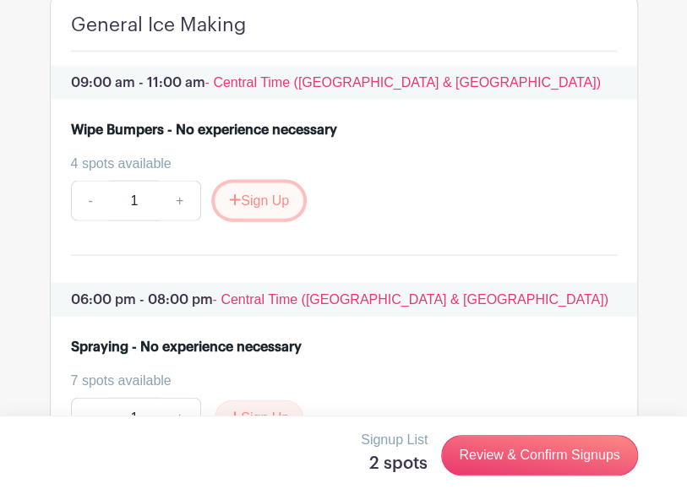
click at [275, 219] on button "Sign Up" at bounding box center [259, 200] width 89 height 35
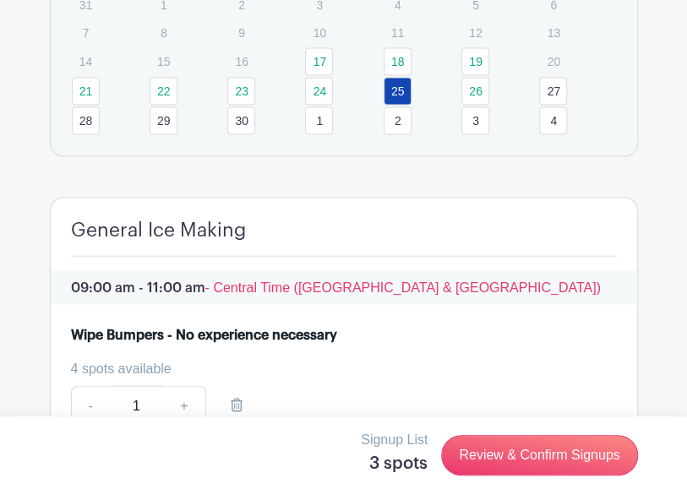
scroll to position [826, 0]
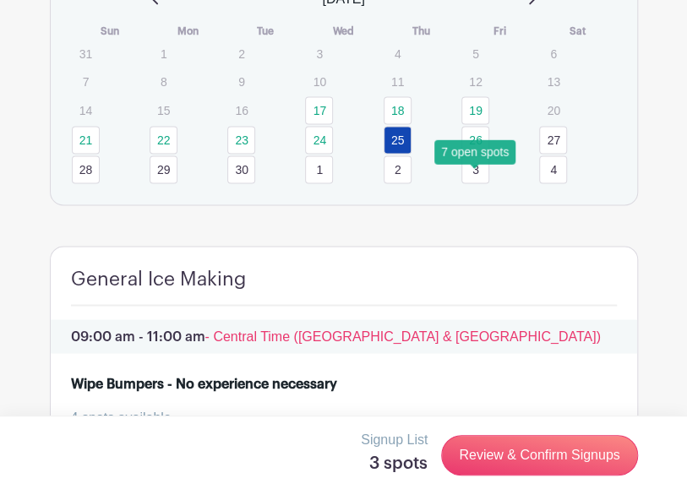
click at [478, 154] on link "26" at bounding box center [475, 140] width 28 height 28
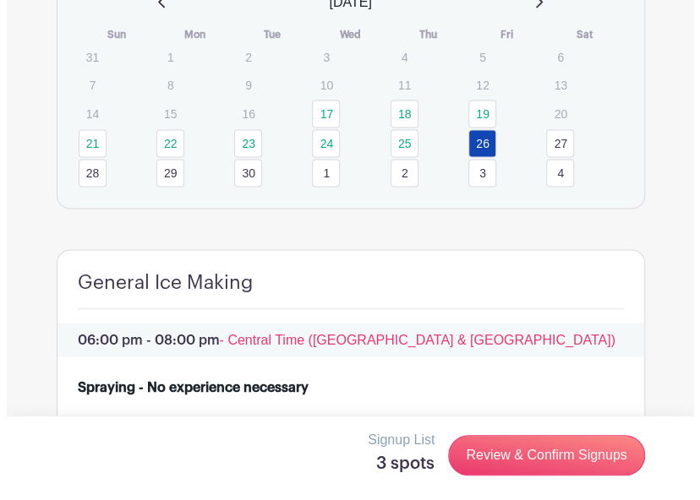
scroll to position [796, 0]
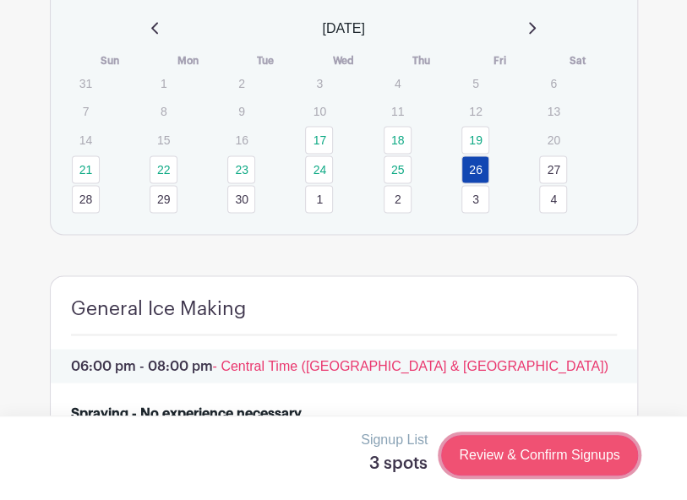
click at [507, 463] on link "Review & Confirm Signups" at bounding box center [539, 455] width 196 height 41
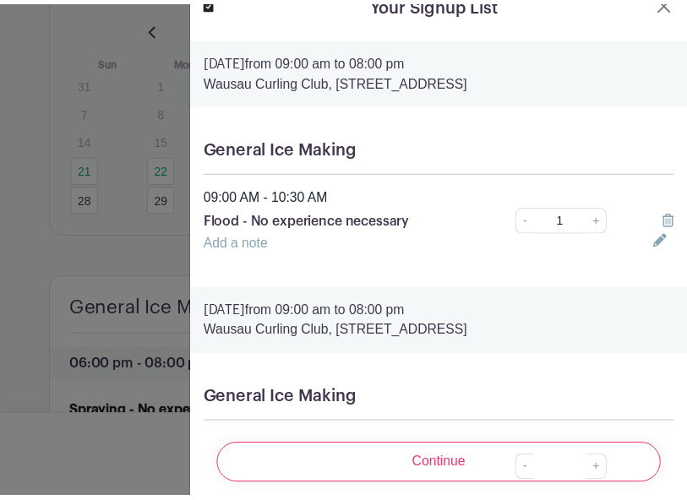
scroll to position [0, 0]
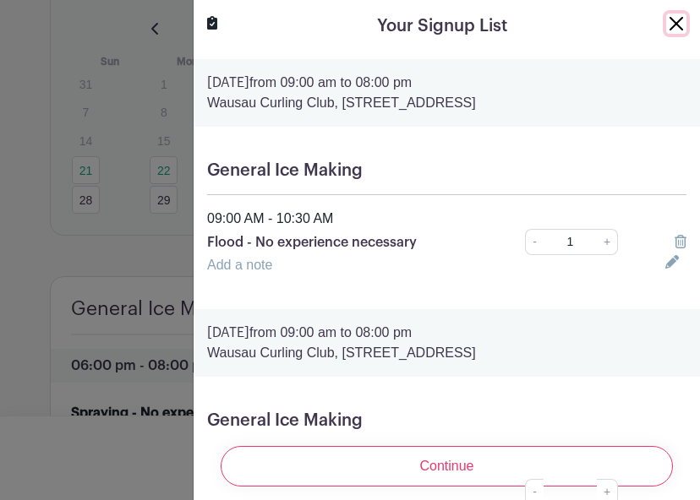
click at [669, 23] on button "Close" at bounding box center [676, 24] width 20 height 20
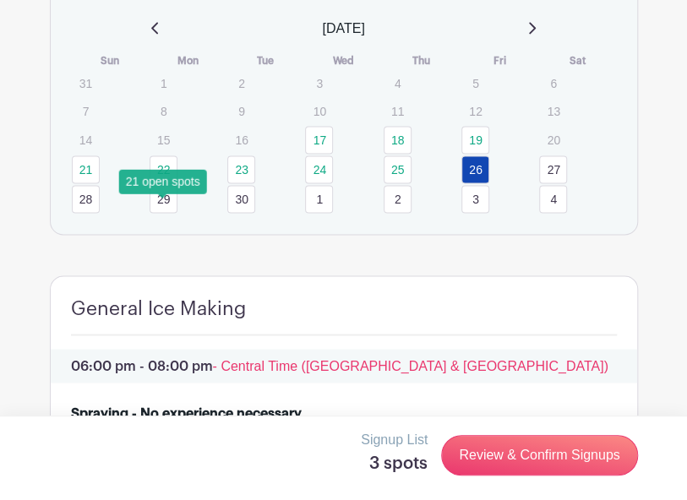
click at [162, 183] on link "22" at bounding box center [164, 170] width 28 height 28
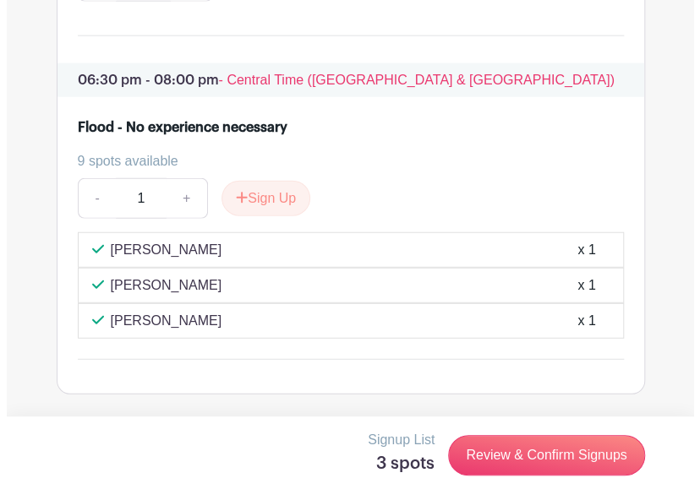
scroll to position [1134, 0]
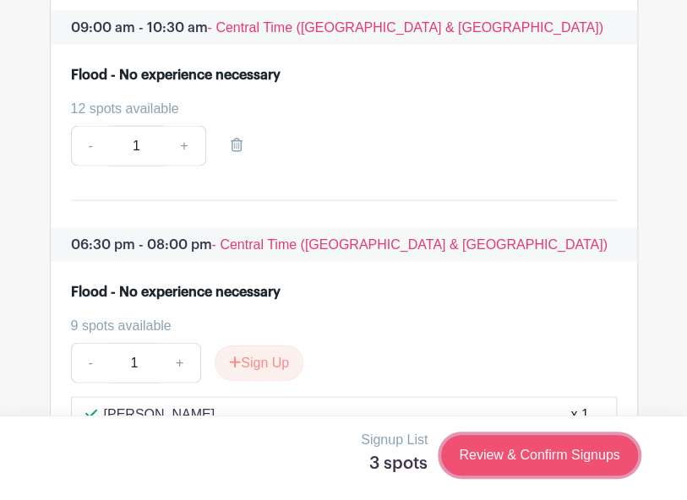
click at [538, 448] on link "Review & Confirm Signups" at bounding box center [539, 455] width 196 height 41
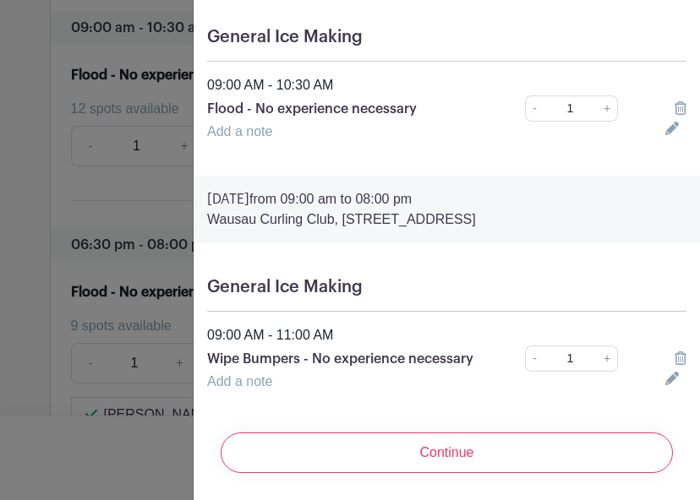
scroll to position [411, 0]
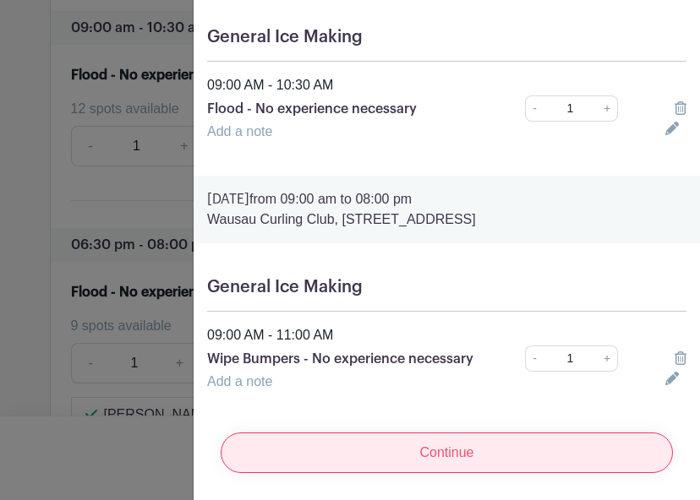
click at [456, 433] on input "Continue" at bounding box center [447, 453] width 452 height 41
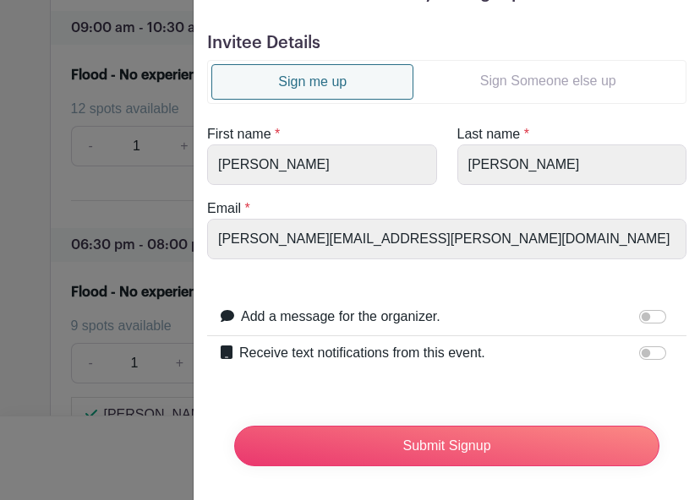
scroll to position [49, 0]
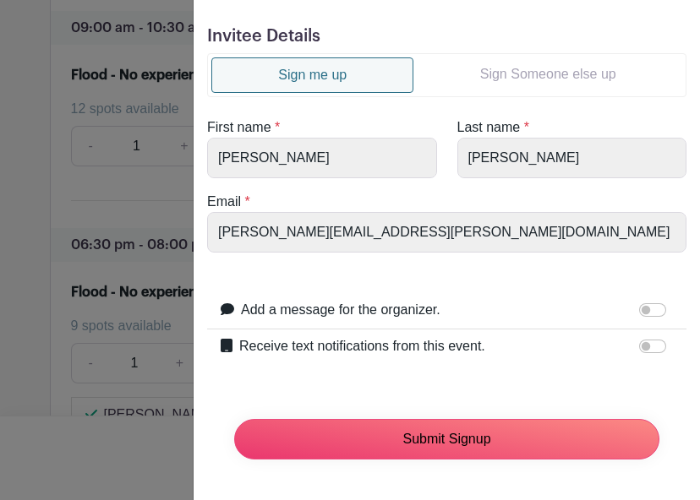
click at [456, 427] on input "Submit Signup" at bounding box center [446, 439] width 425 height 41
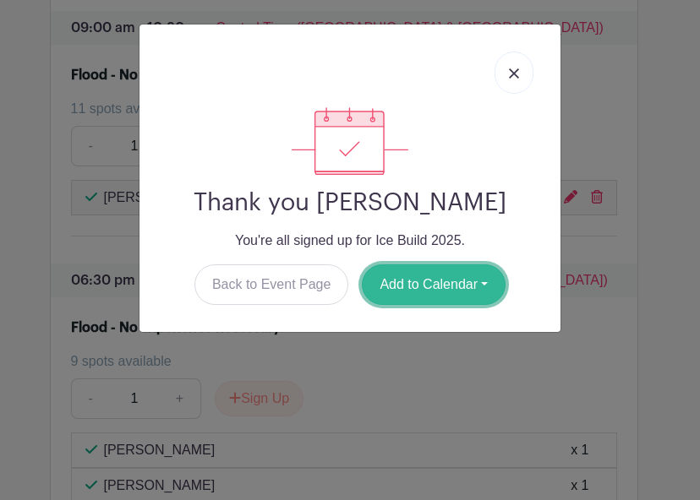
click at [434, 287] on button "Add to Calendar" at bounding box center [434, 285] width 144 height 41
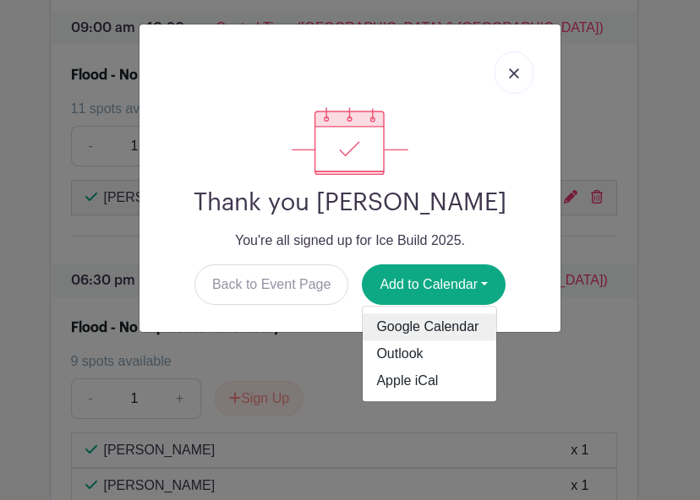
click at [456, 329] on link "Google Calendar" at bounding box center [430, 327] width 134 height 27
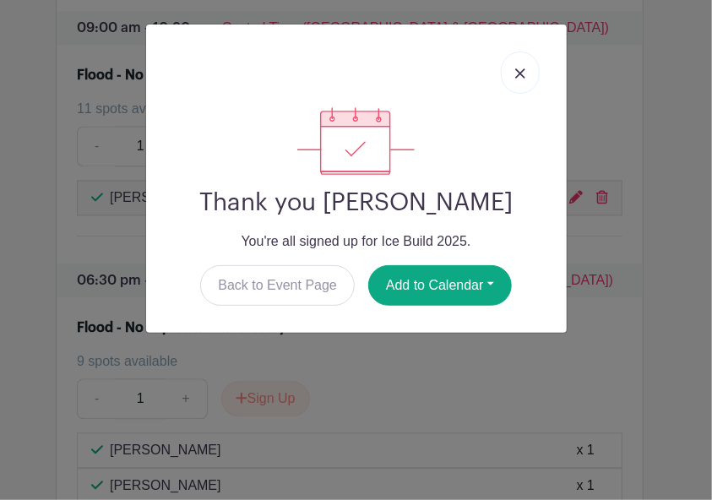
click at [527, 73] on link at bounding box center [520, 73] width 39 height 42
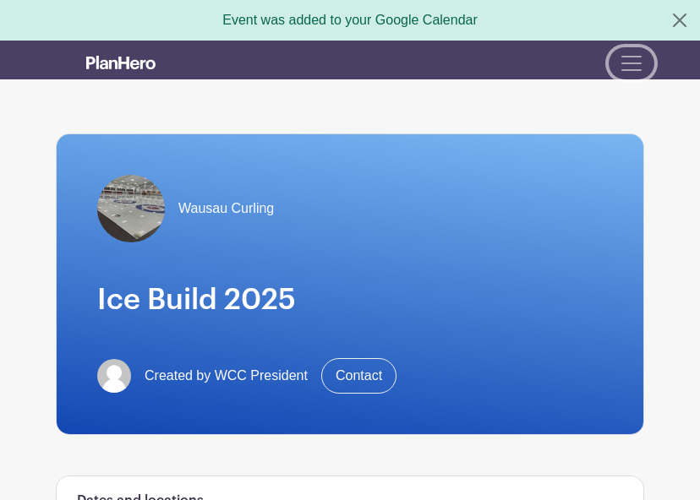
click at [620, 67] on span "Toggle navigation" at bounding box center [631, 63] width 25 height 25
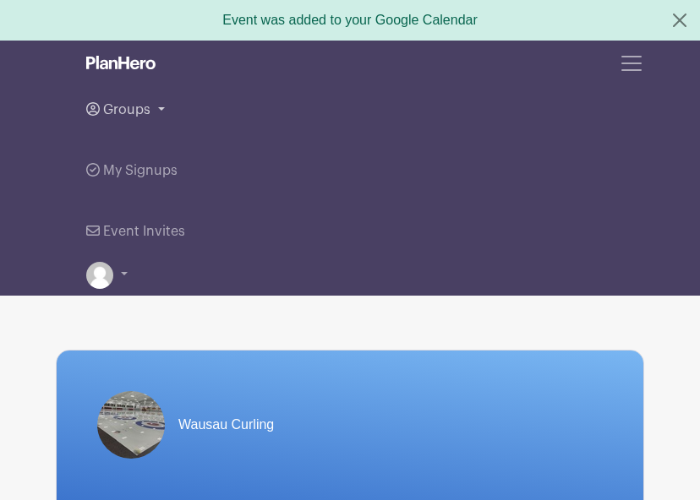
click at [125, 112] on span "Groups" at bounding box center [126, 110] width 47 height 14
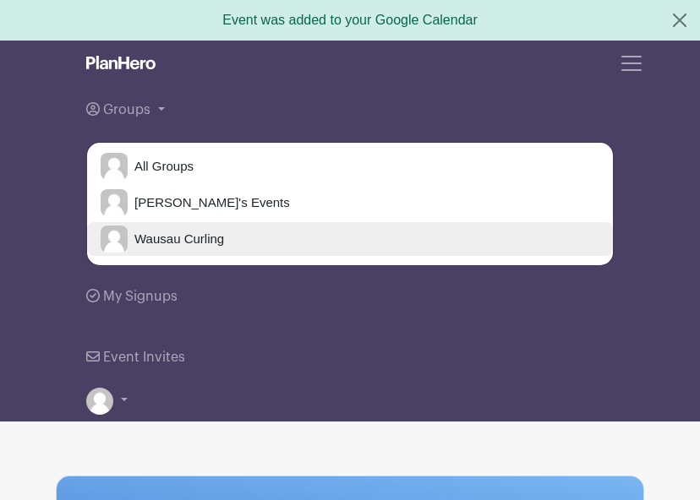
click at [132, 242] on span "Wausau Curling" at bounding box center [176, 239] width 96 height 19
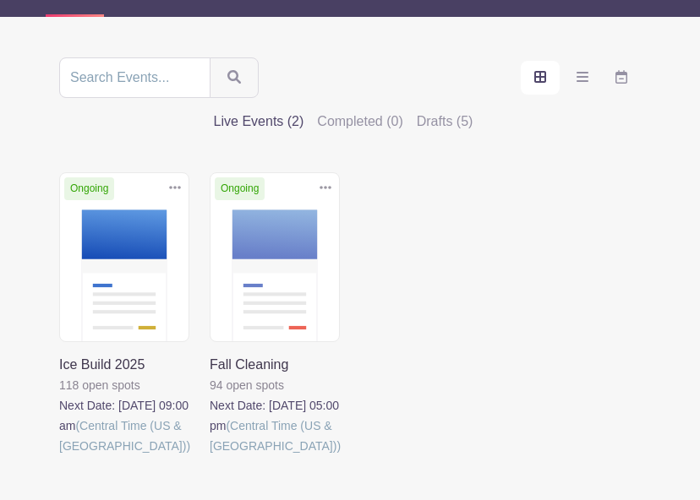
scroll to position [360, 0]
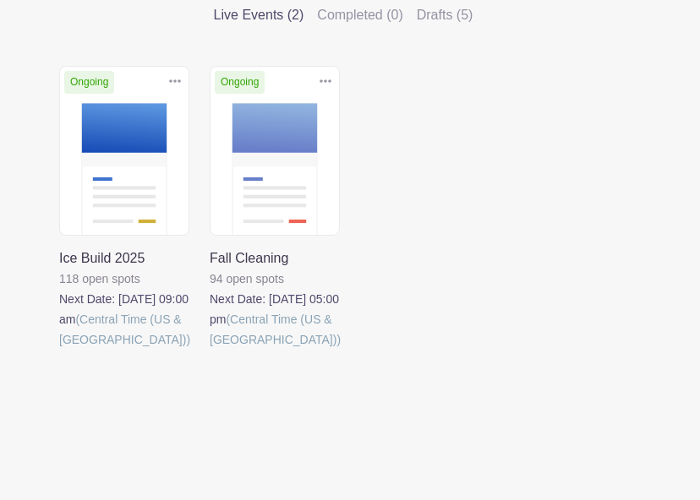
click at [210, 350] on link at bounding box center [210, 350] width 0 height 0
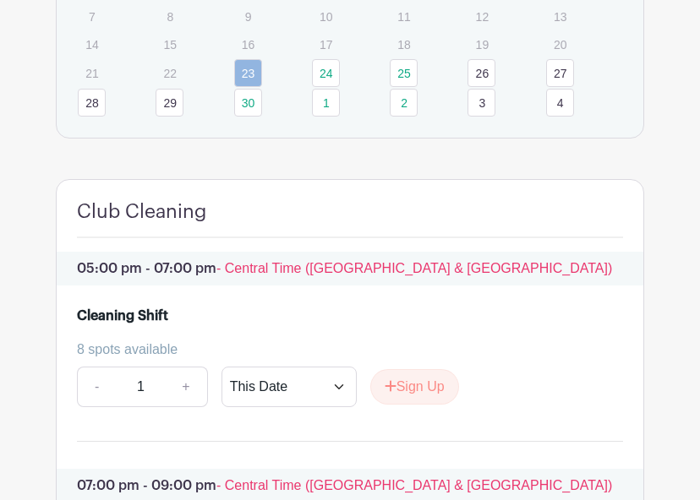
scroll to position [943, 0]
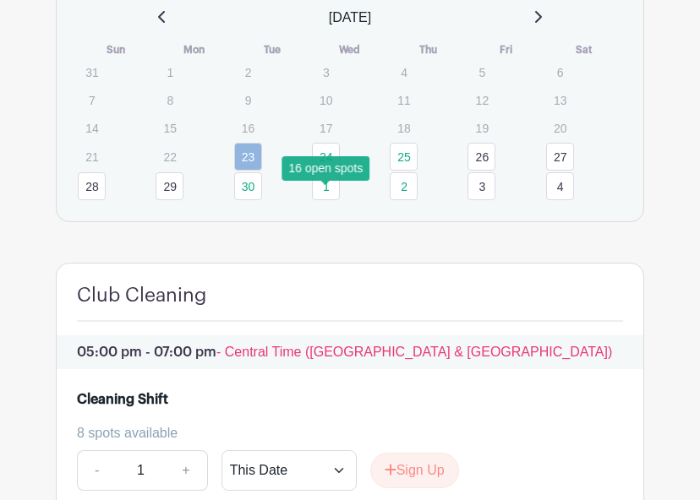
click at [328, 171] on link "24" at bounding box center [326, 157] width 28 height 28
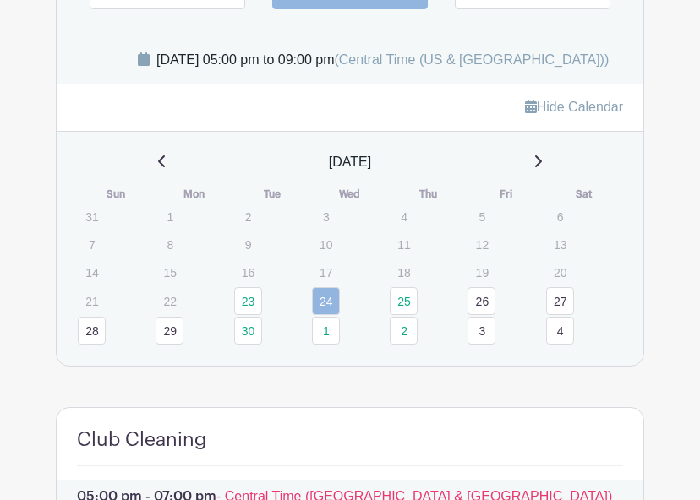
scroll to position [774, 0]
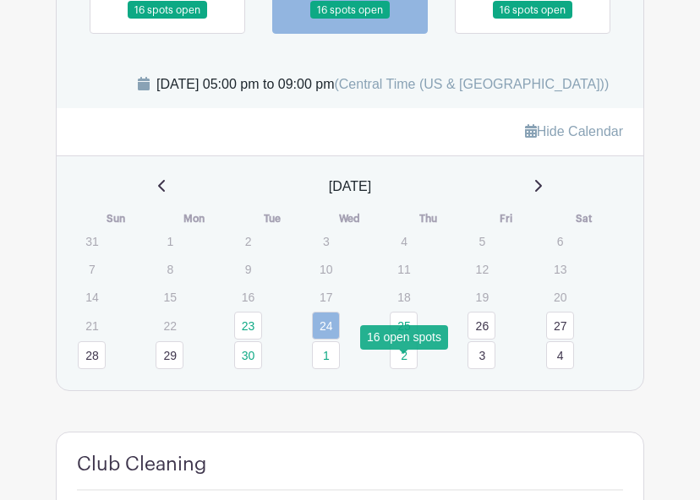
click at [406, 340] on link "25" at bounding box center [404, 326] width 28 height 28
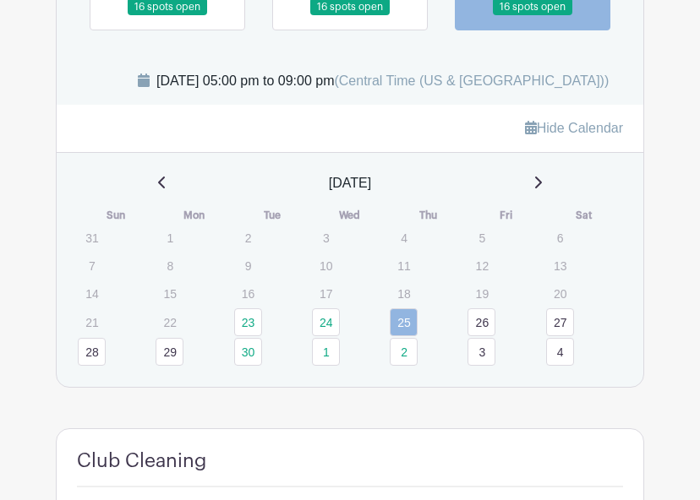
scroll to position [774, 0]
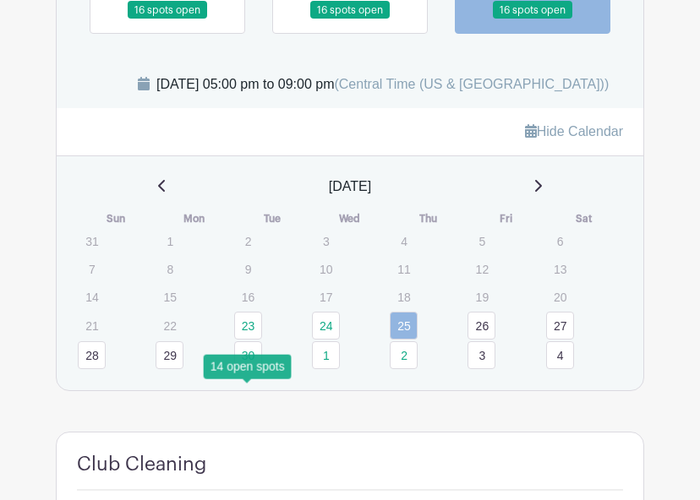
click at [255, 369] on link "30" at bounding box center [248, 355] width 28 height 28
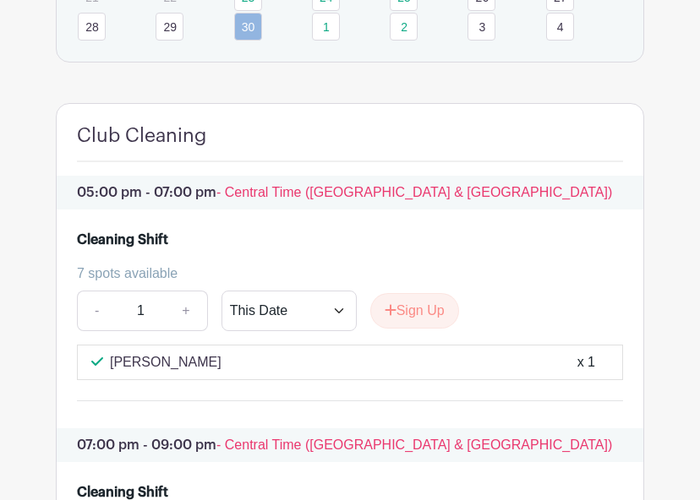
scroll to position [1013, 0]
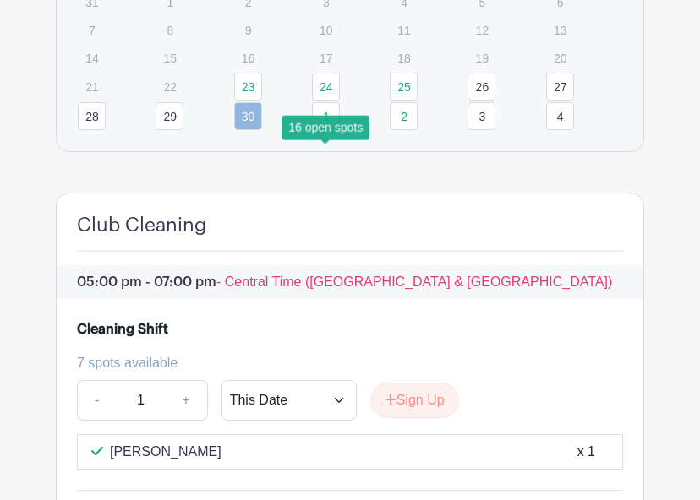
click at [329, 130] on link "1" at bounding box center [326, 116] width 28 height 28
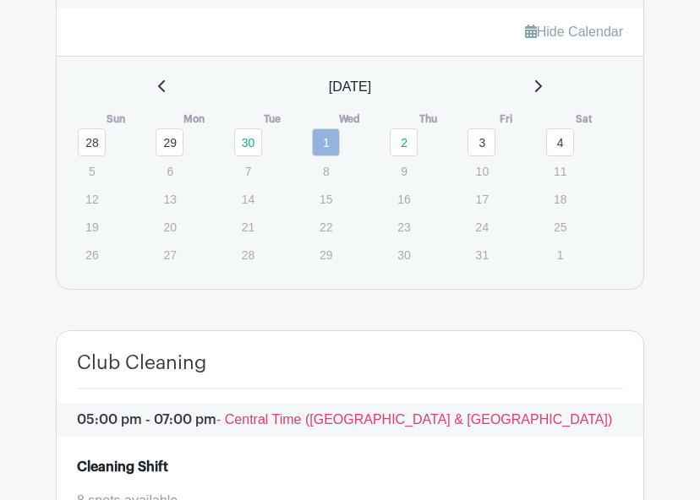
scroll to position [858, 0]
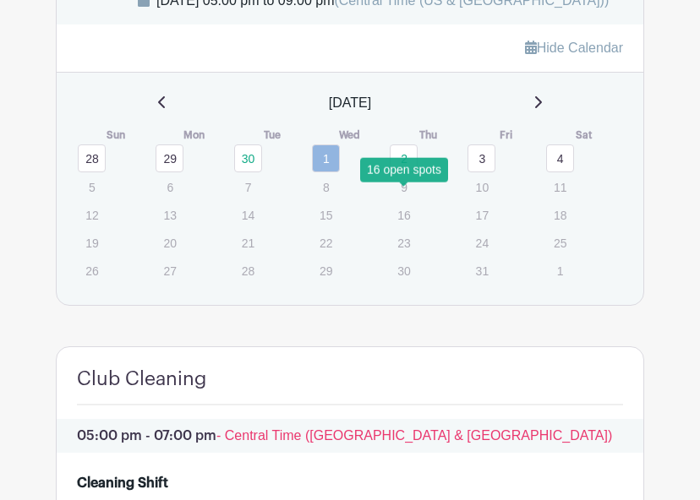
click at [399, 172] on link "2" at bounding box center [404, 159] width 28 height 28
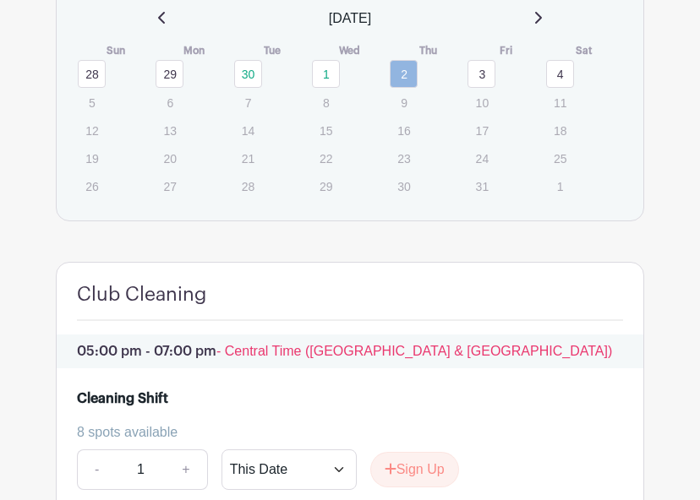
scroll to position [858, 0]
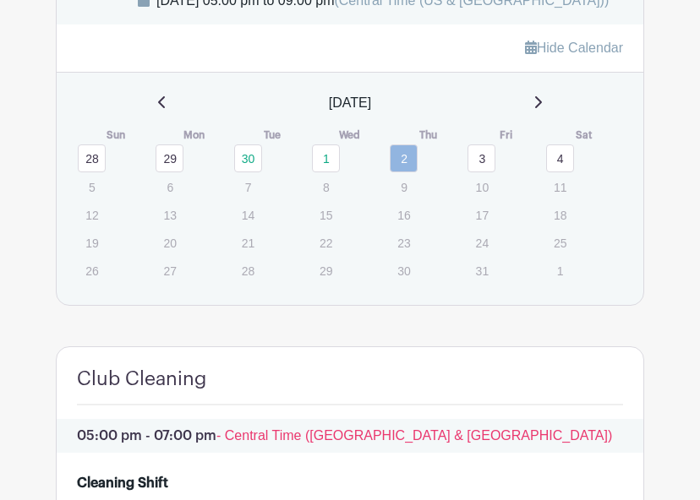
click at [158, 108] on icon at bounding box center [161, 102] width 7 height 12
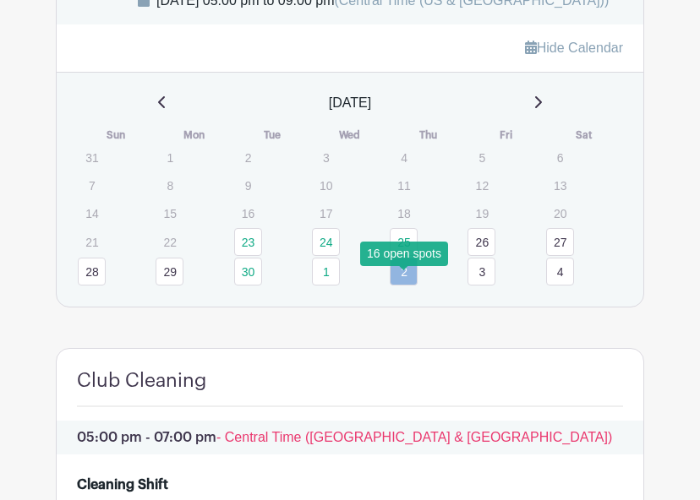
click at [412, 256] on link "25" at bounding box center [404, 242] width 28 height 28
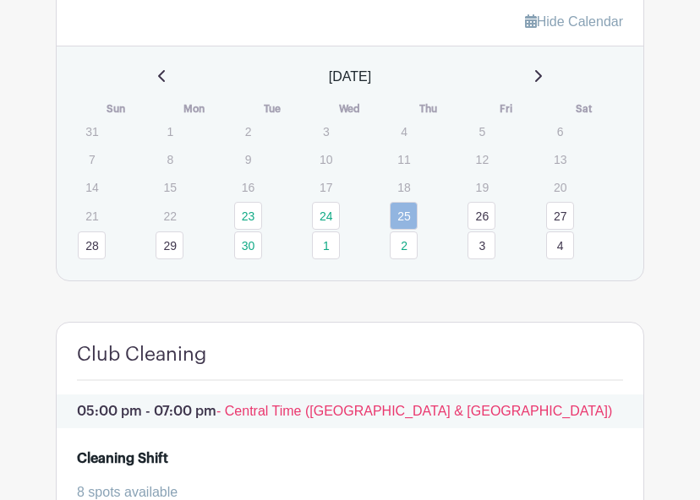
scroll to position [858, 0]
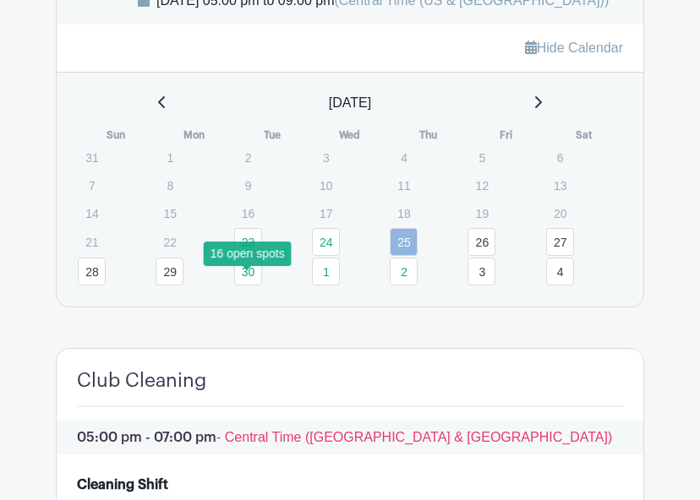
click at [245, 256] on link "23" at bounding box center [248, 242] width 28 height 28
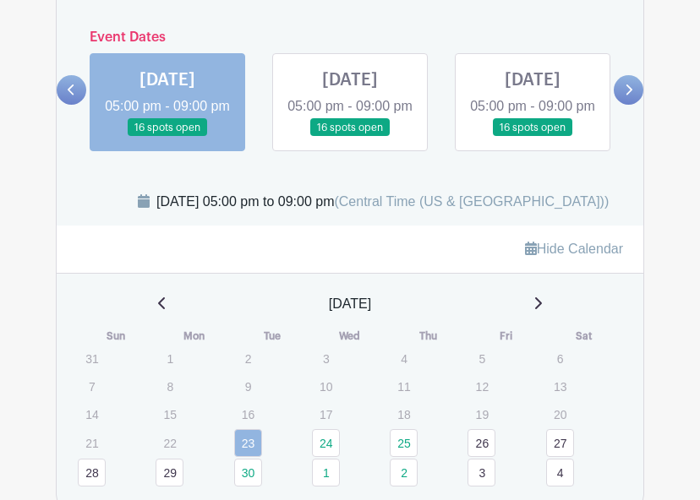
scroll to position [604, 0]
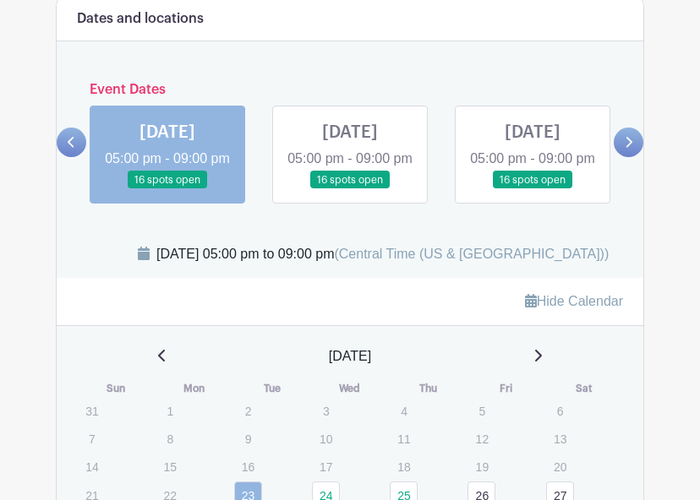
click at [636, 157] on link at bounding box center [629, 143] width 30 height 30
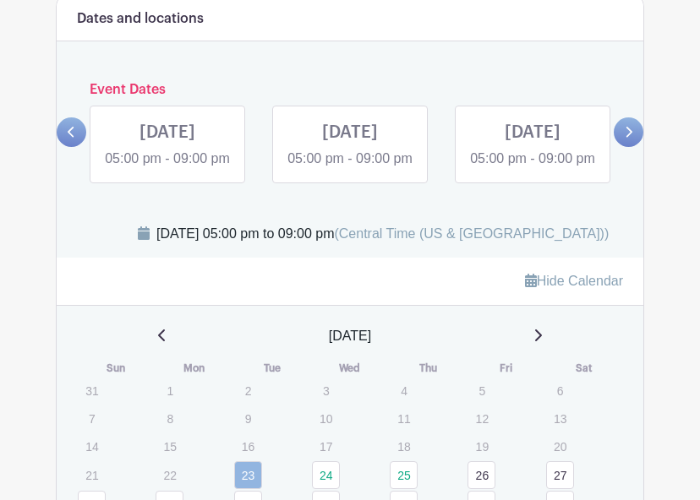
click at [636, 147] on div at bounding box center [629, 132] width 30 height 30
click at [632, 147] on link at bounding box center [629, 132] width 30 height 30
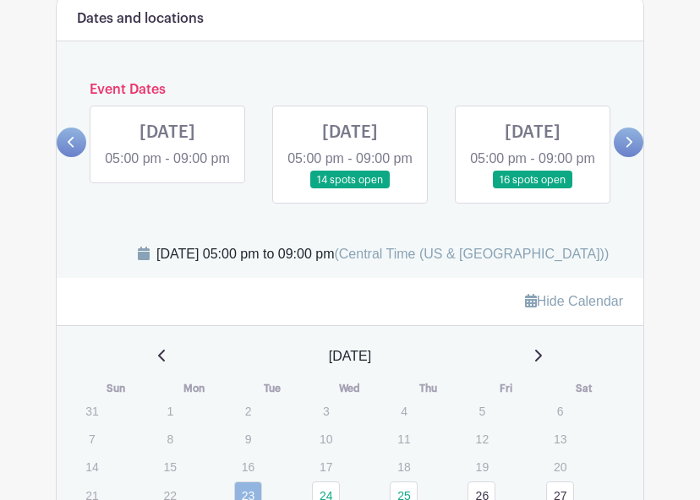
click at [76, 155] on link at bounding box center [72, 143] width 30 height 30
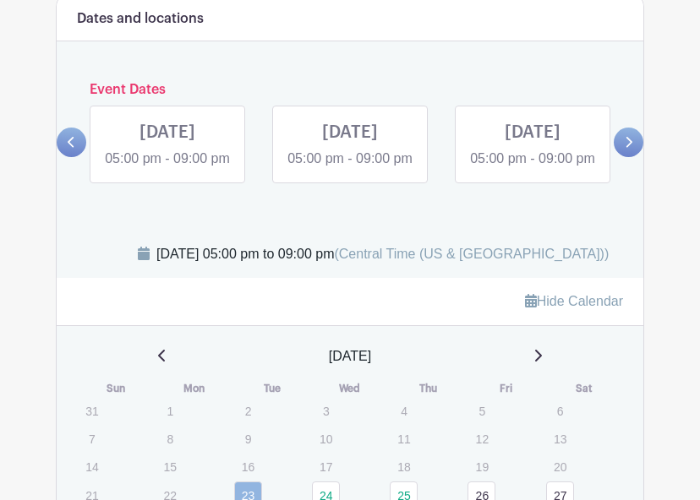
click at [76, 155] on link at bounding box center [72, 143] width 30 height 30
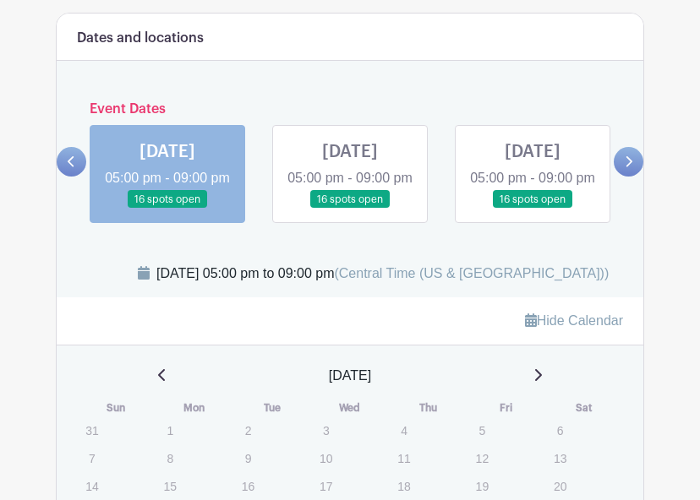
scroll to position [520, 0]
